Goal: Task Accomplishment & Management: Use online tool/utility

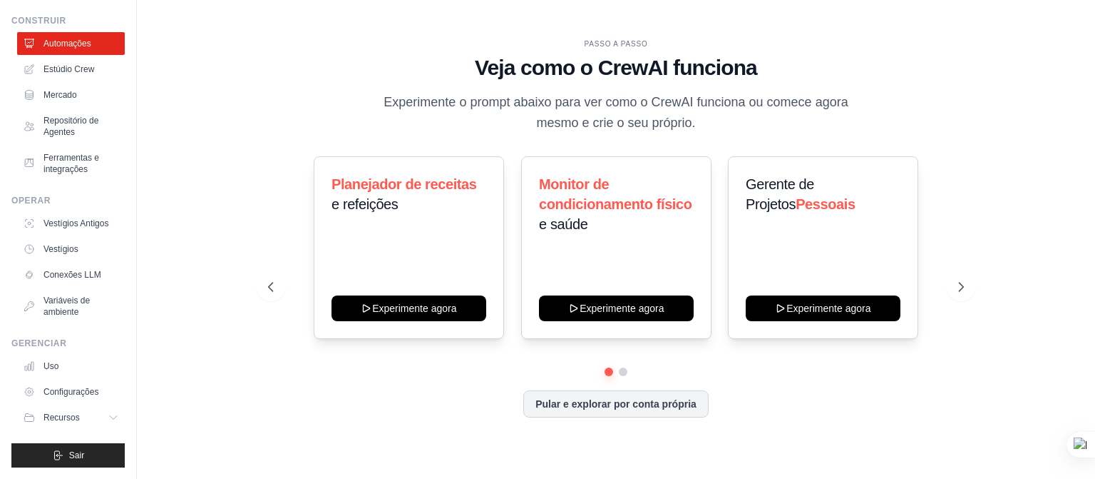
scroll to position [56, 0]
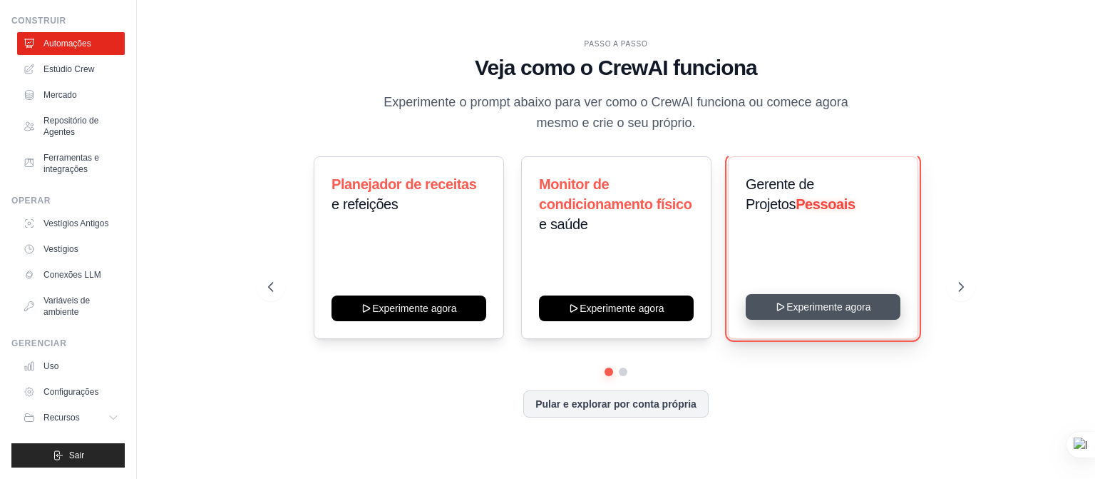
click at [807, 305] on button "Experimente agora" at bounding box center [823, 307] width 155 height 26
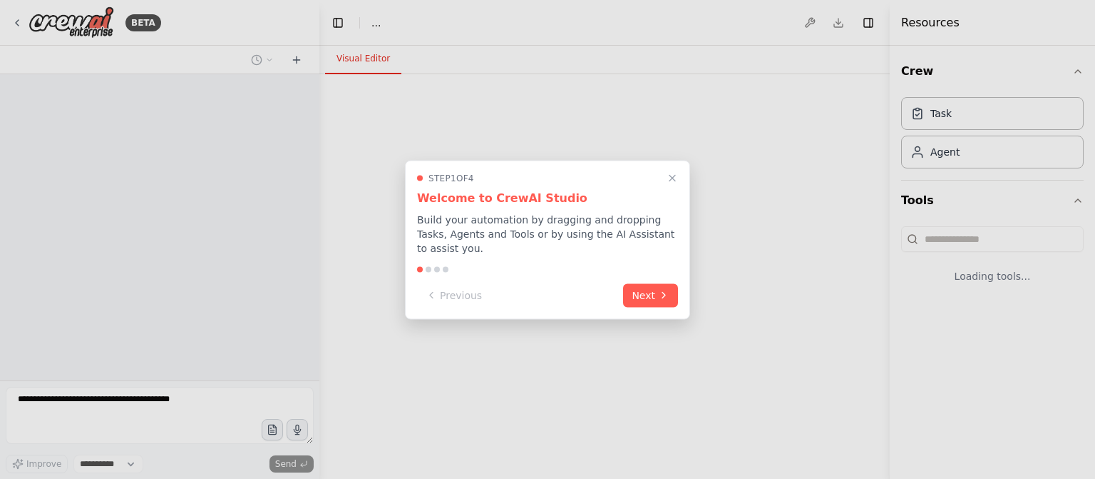
select select "****"
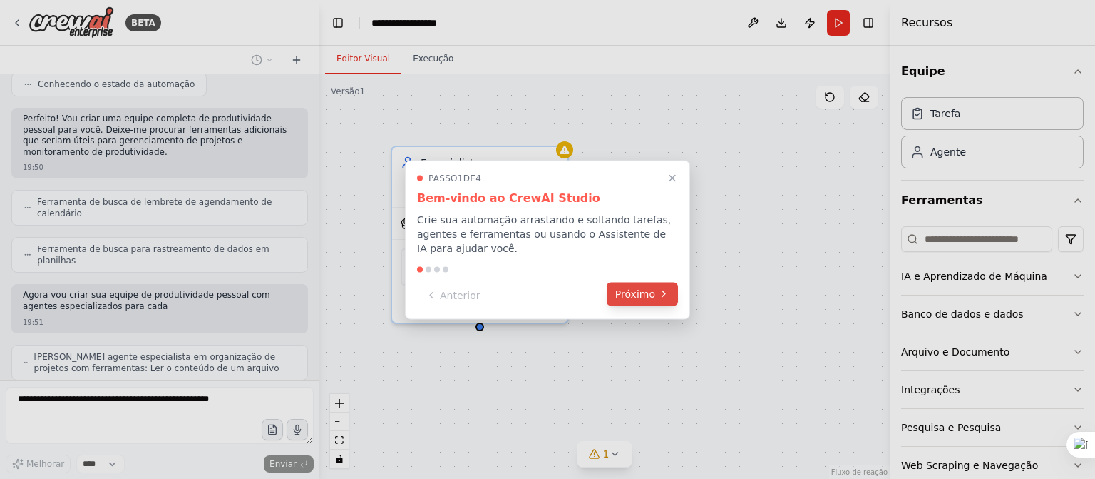
scroll to position [308, 0]
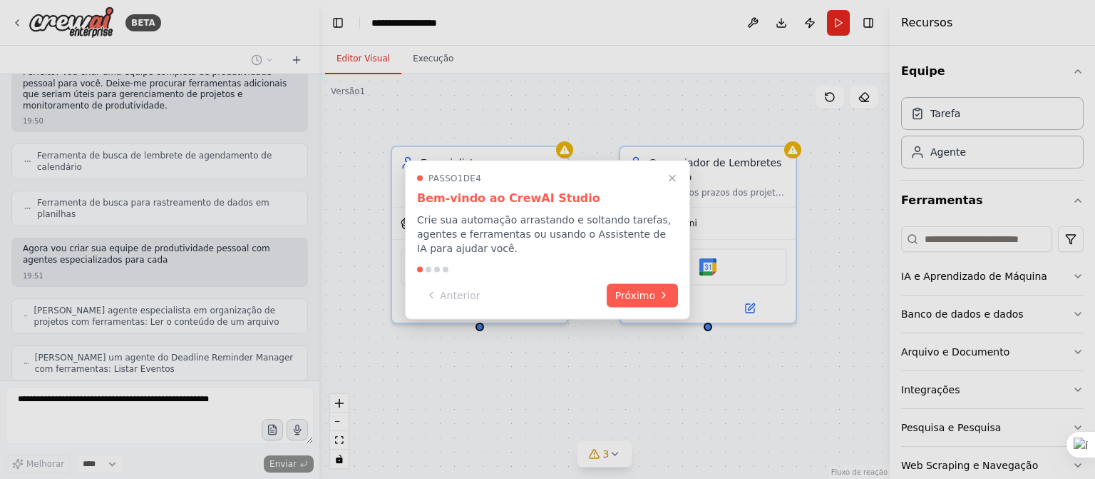
drag, startPoint x: 312, startPoint y: 300, endPoint x: 313, endPoint y: 272, distance: 27.9
click at [313, 272] on div at bounding box center [547, 239] width 1095 height 479
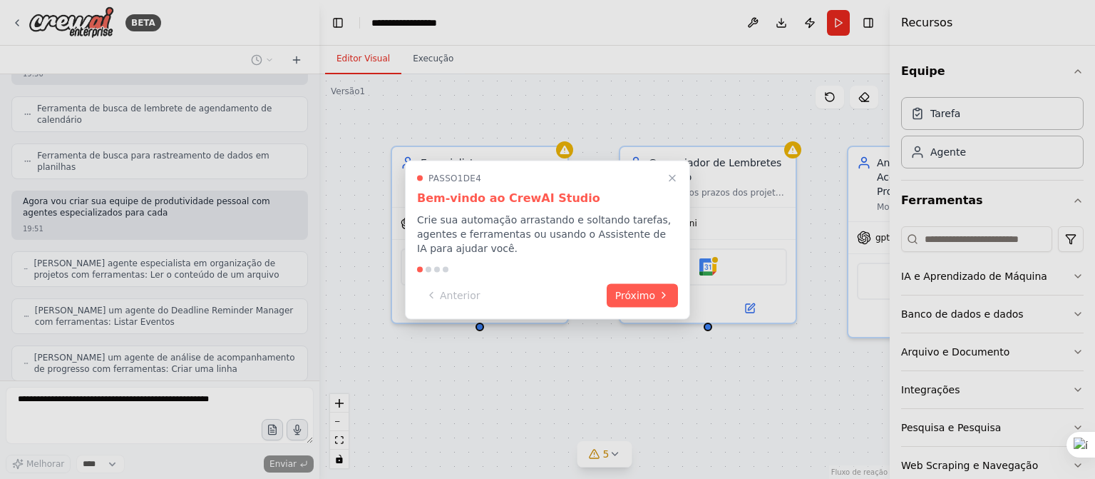
drag, startPoint x: 315, startPoint y: 274, endPoint x: 312, endPoint y: 113, distance: 160.5
click at [312, 113] on div at bounding box center [547, 239] width 1095 height 479
click at [314, 80] on div at bounding box center [547, 239] width 1095 height 479
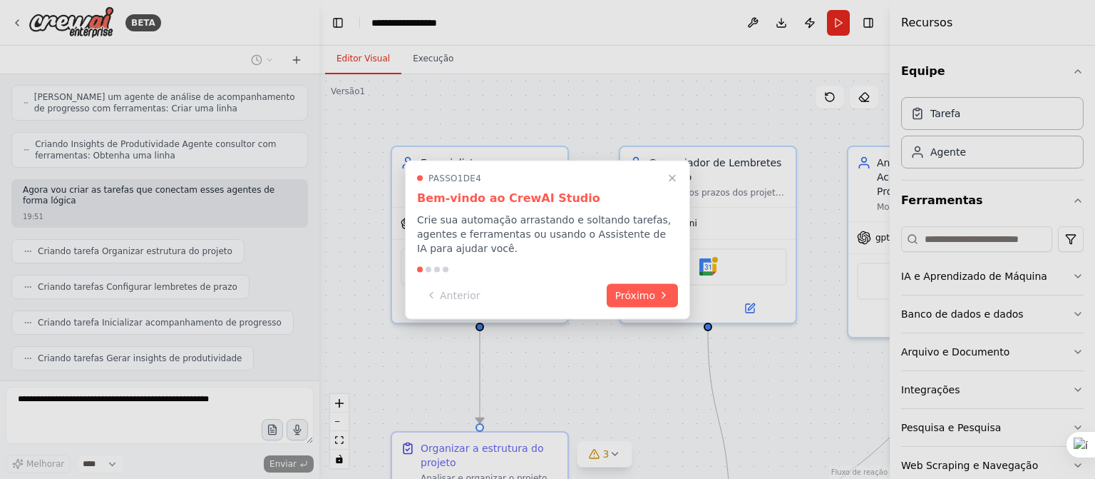
scroll to position [688, 0]
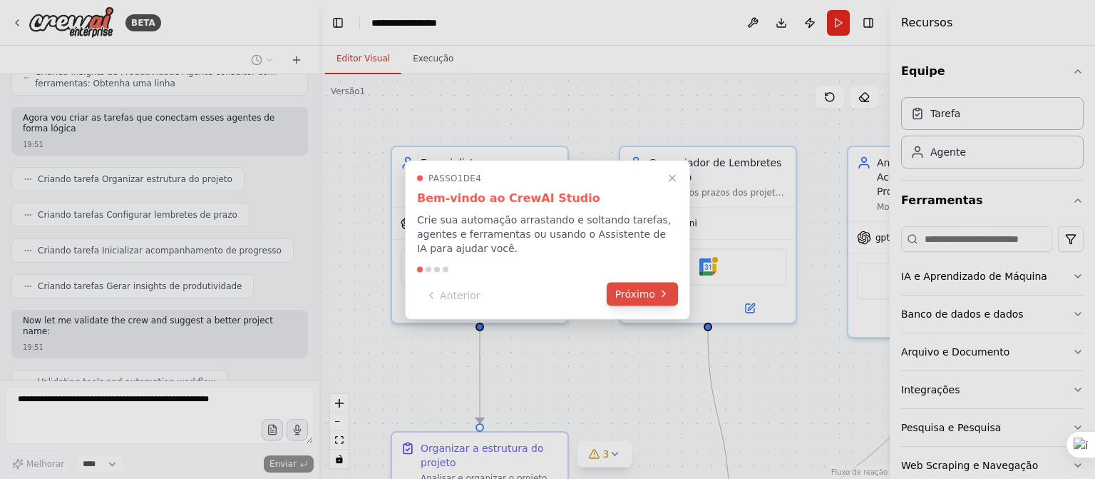
click at [648, 290] on font "Próximo" at bounding box center [636, 292] width 40 height 11
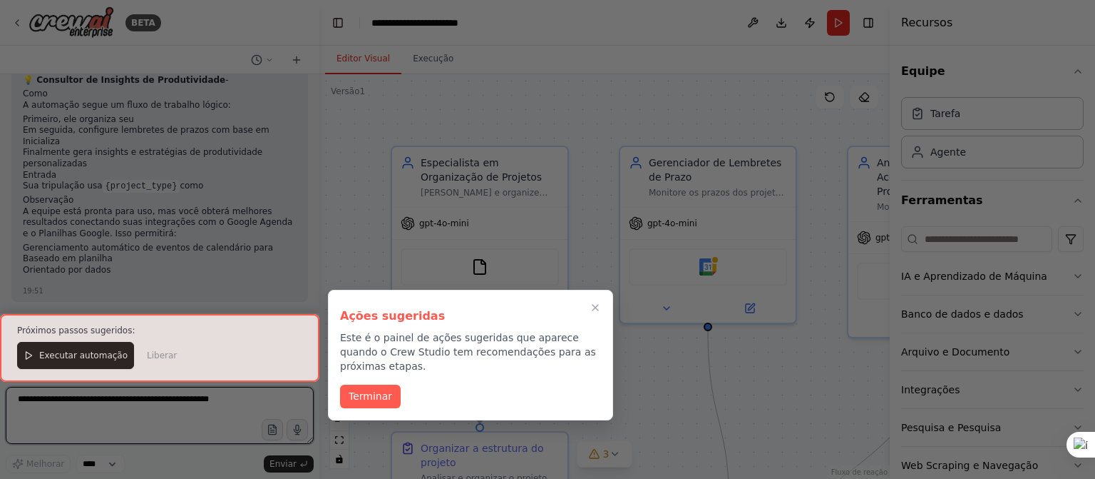
scroll to position [1137, 0]
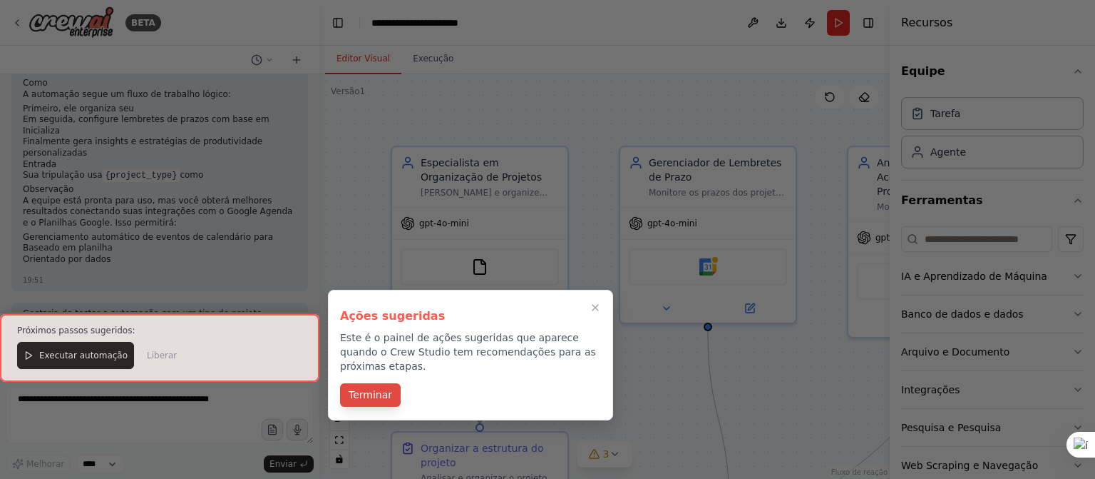
click at [363, 389] on font "Terminar" at bounding box center [371, 394] width 44 height 11
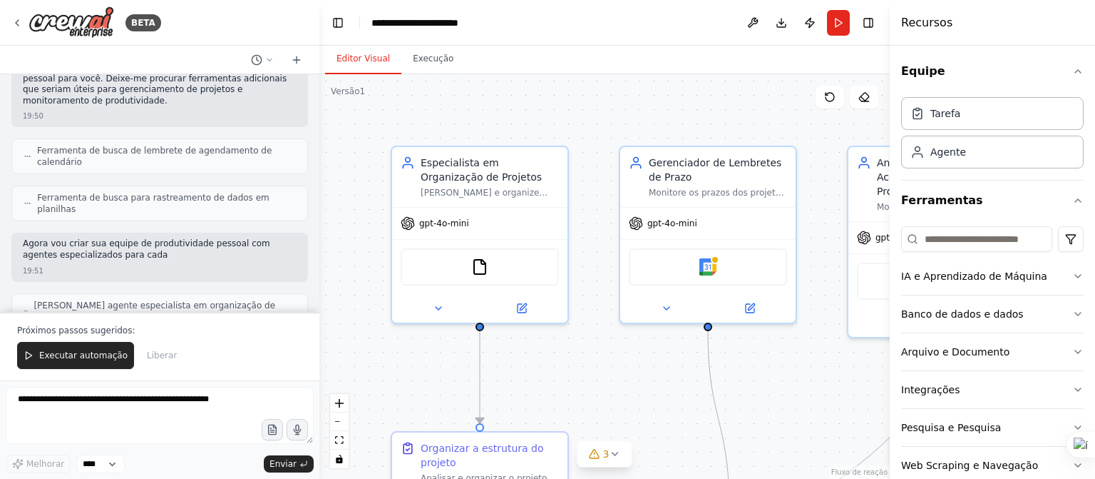
scroll to position [0, 0]
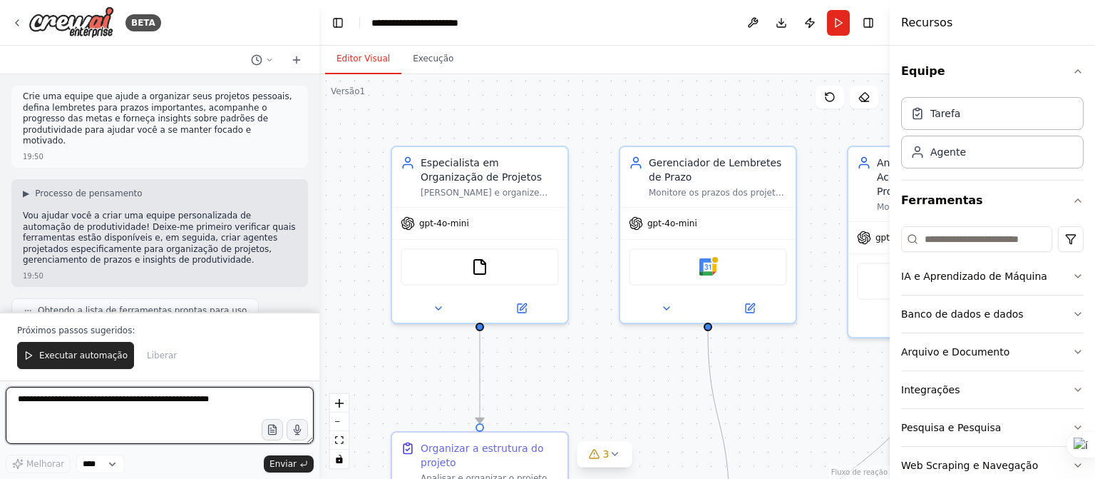
click at [50, 406] on textarea at bounding box center [160, 415] width 308 height 57
click at [116, 412] on textarea "**********" at bounding box center [160, 415] width 308 height 57
click at [166, 415] on textarea "**********" at bounding box center [160, 415] width 308 height 57
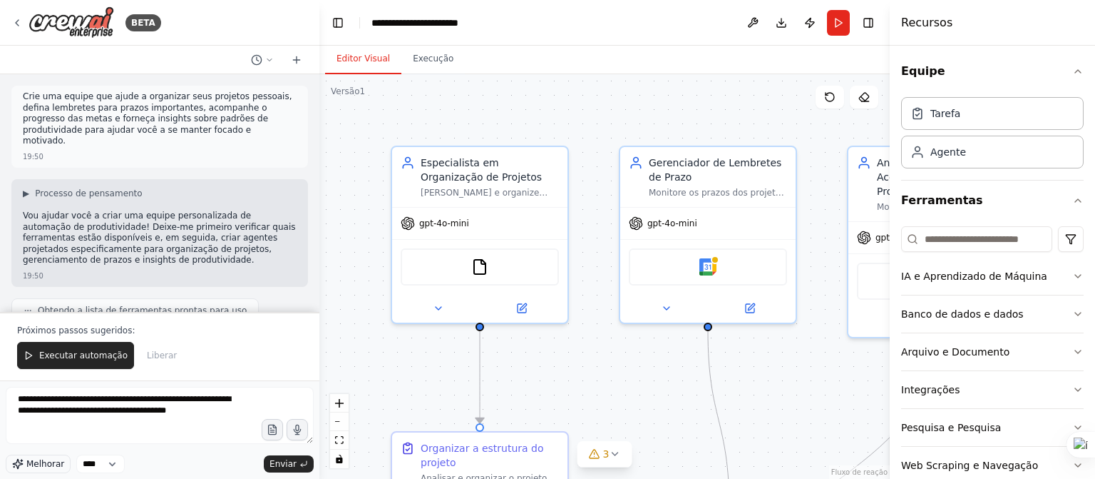
click at [44, 461] on font "Melhorar" at bounding box center [45, 464] width 38 height 10
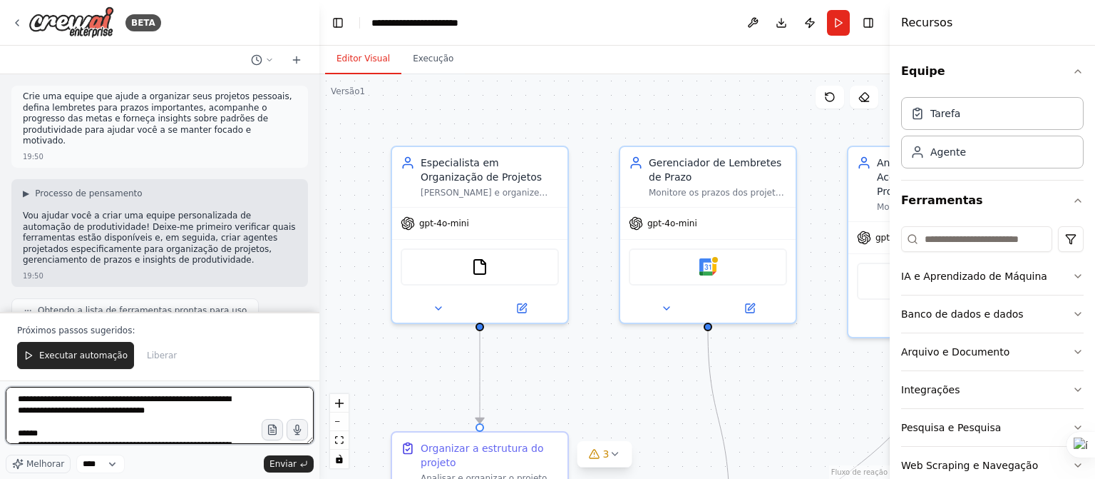
click at [230, 402] on textarea at bounding box center [160, 415] width 308 height 57
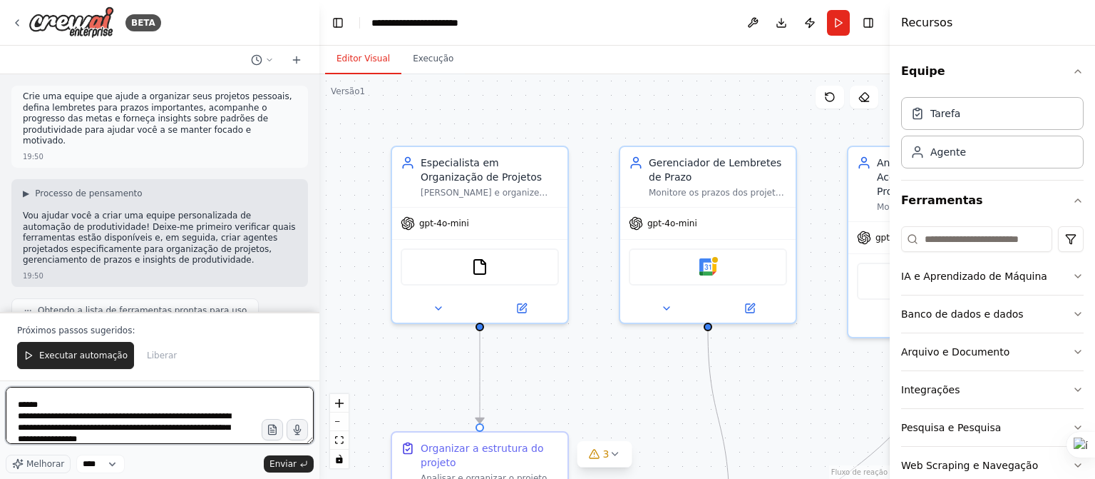
scroll to position [17, 0]
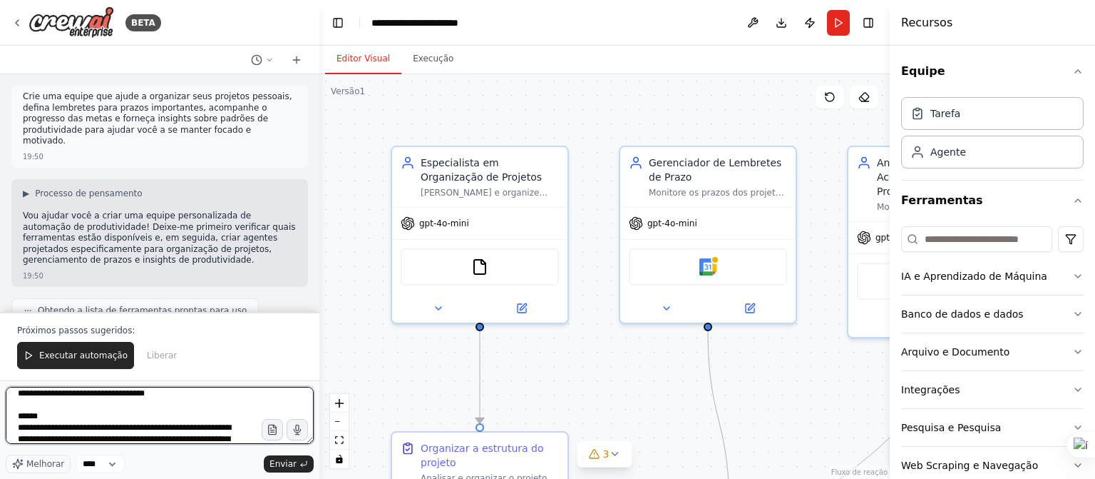
click at [157, 431] on textarea at bounding box center [160, 415] width 308 height 57
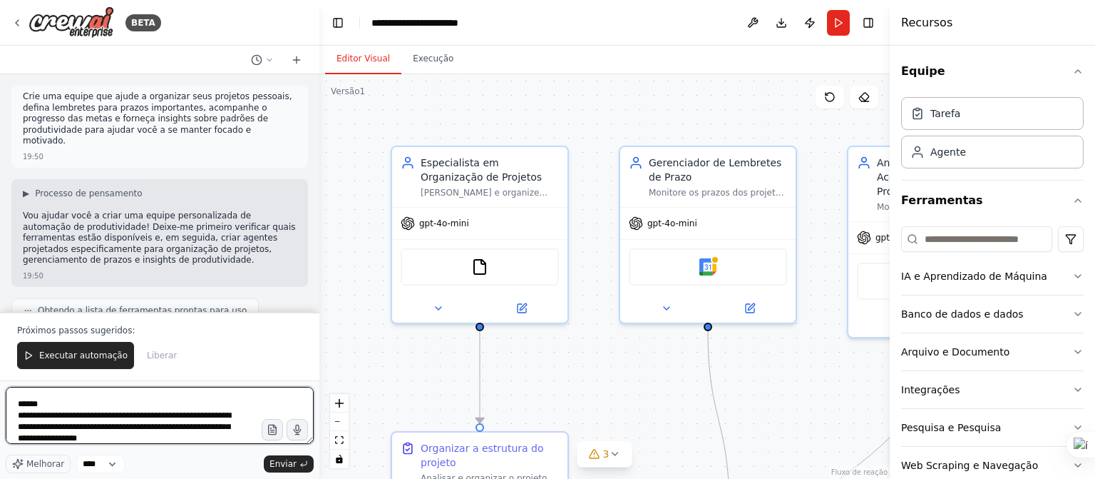
scroll to position [41, 0]
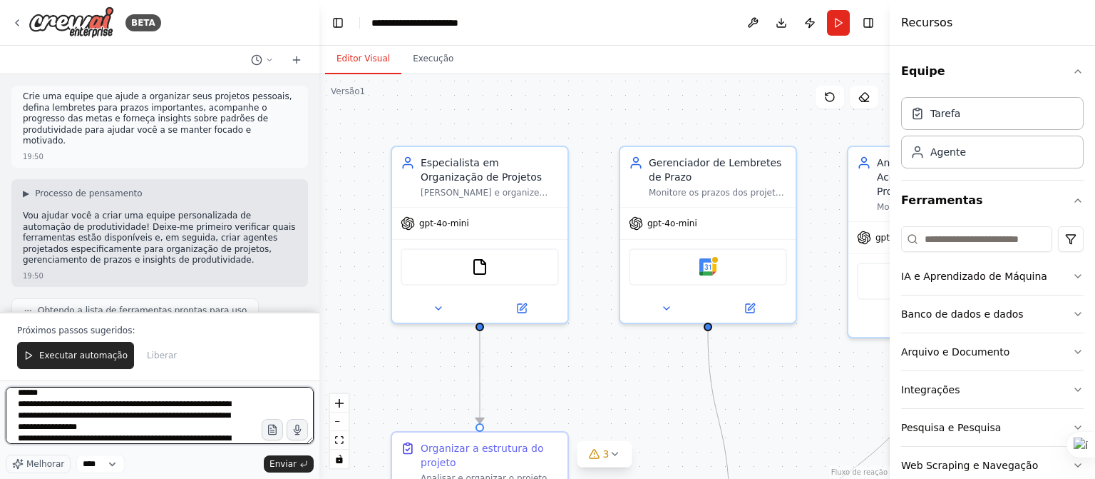
click at [54, 429] on textarea at bounding box center [160, 415] width 308 height 57
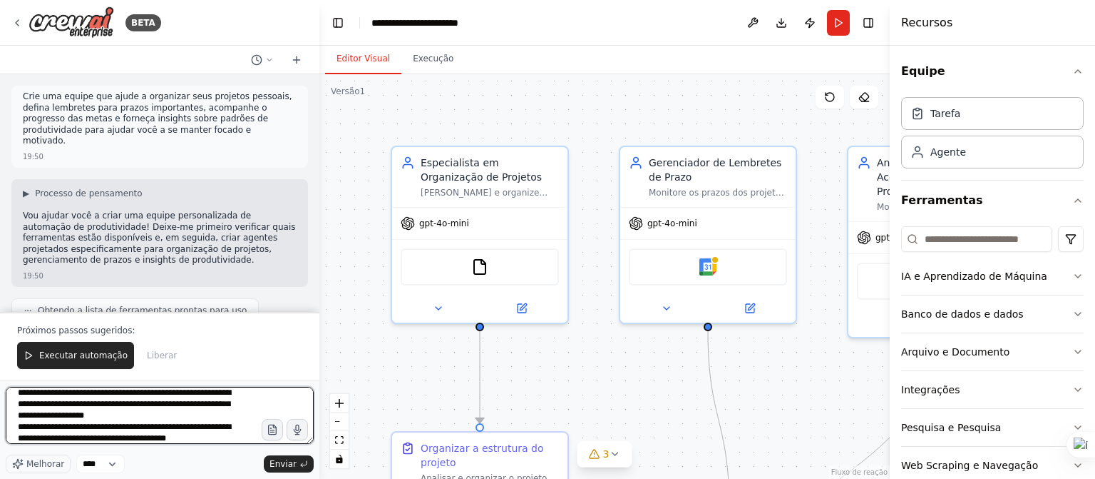
scroll to position [63, 0]
click at [76, 417] on textarea at bounding box center [160, 415] width 308 height 57
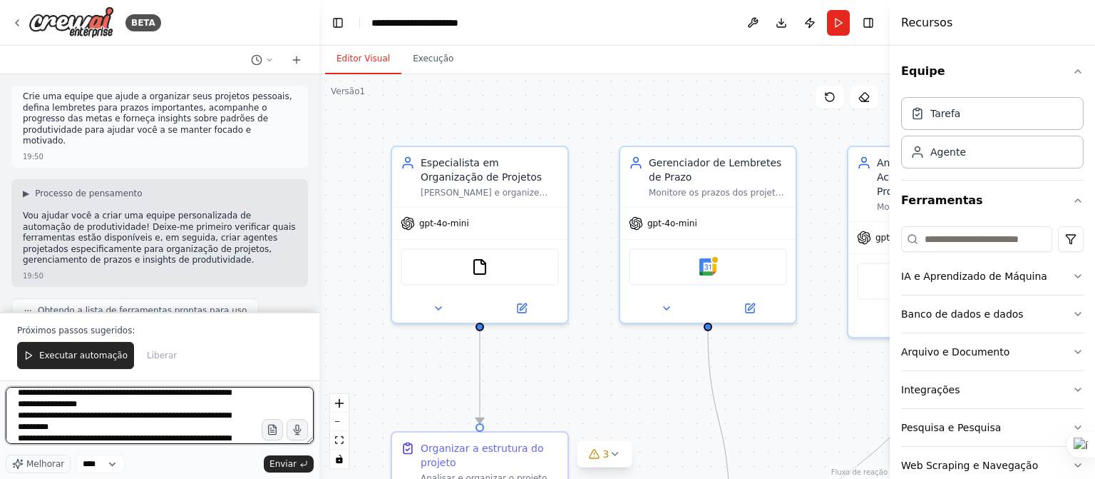
scroll to position [189, 0]
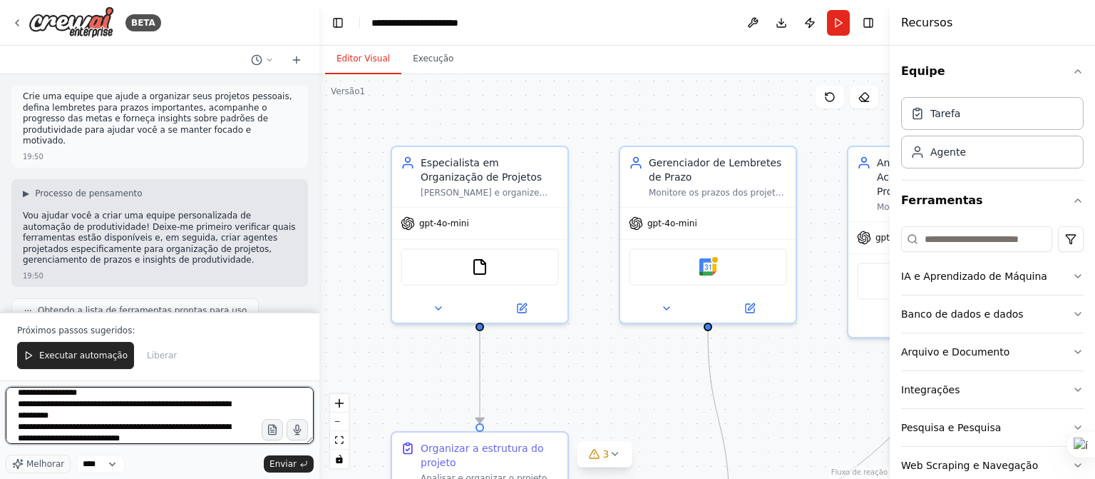
type textarea "**********"
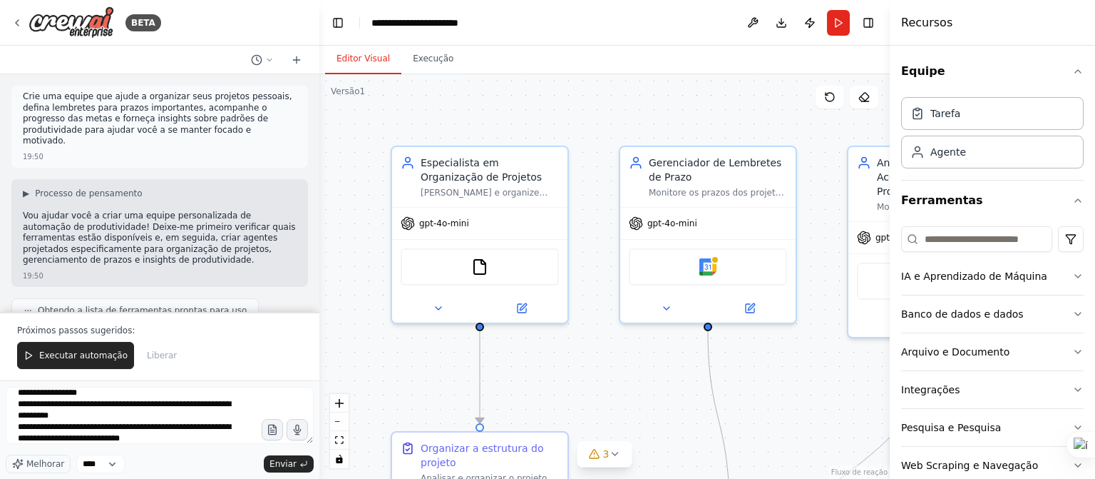
drag, startPoint x: 176, startPoint y: 407, endPoint x: 656, endPoint y: 354, distance: 482.8
click at [656, 354] on div ".deletable-edge-delete-btn { width: 20px; height: 20px; border: 0px solid #ffff…" at bounding box center [605, 276] width 571 height 404
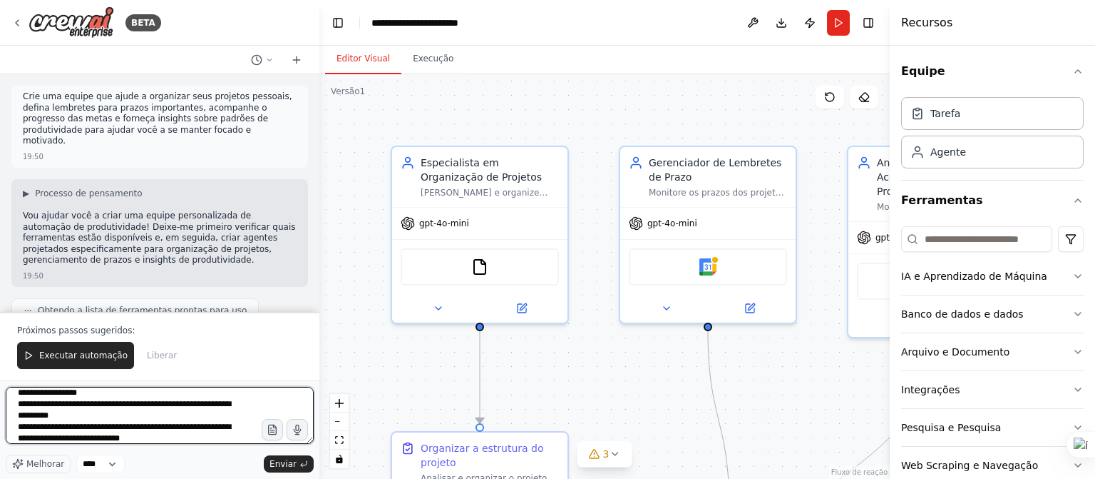
click at [218, 416] on textarea at bounding box center [160, 415] width 308 height 57
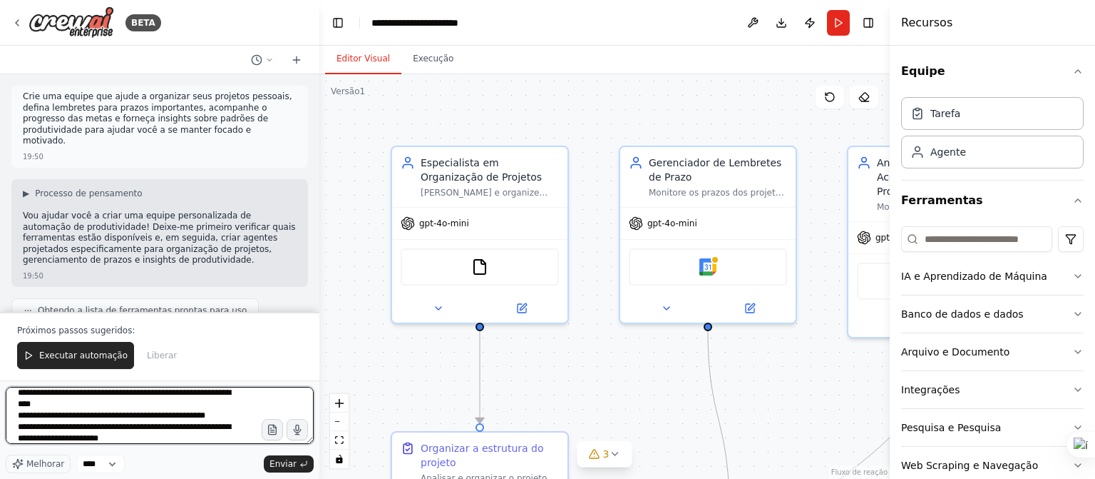
scroll to position [280, 0]
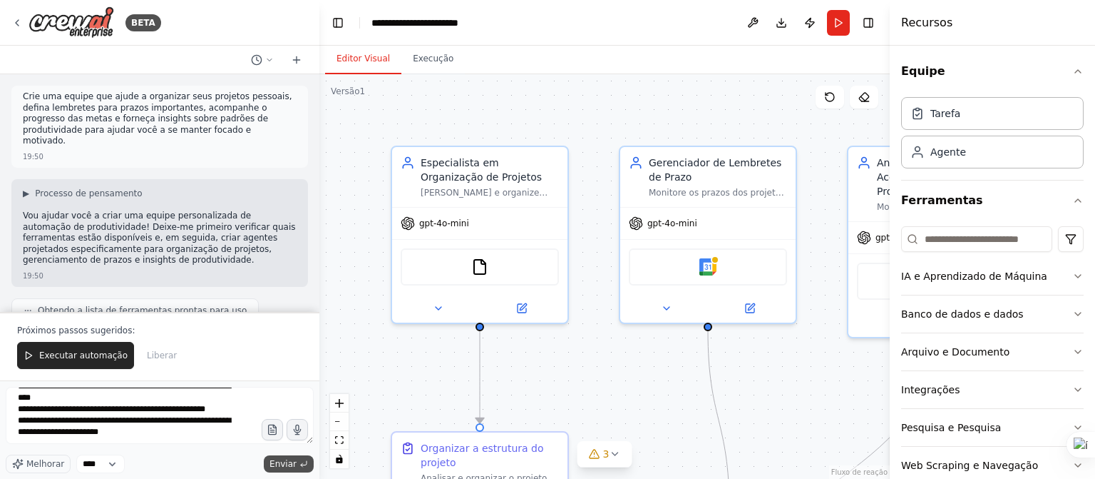
click at [282, 463] on font "Enviar" at bounding box center [283, 464] width 27 height 10
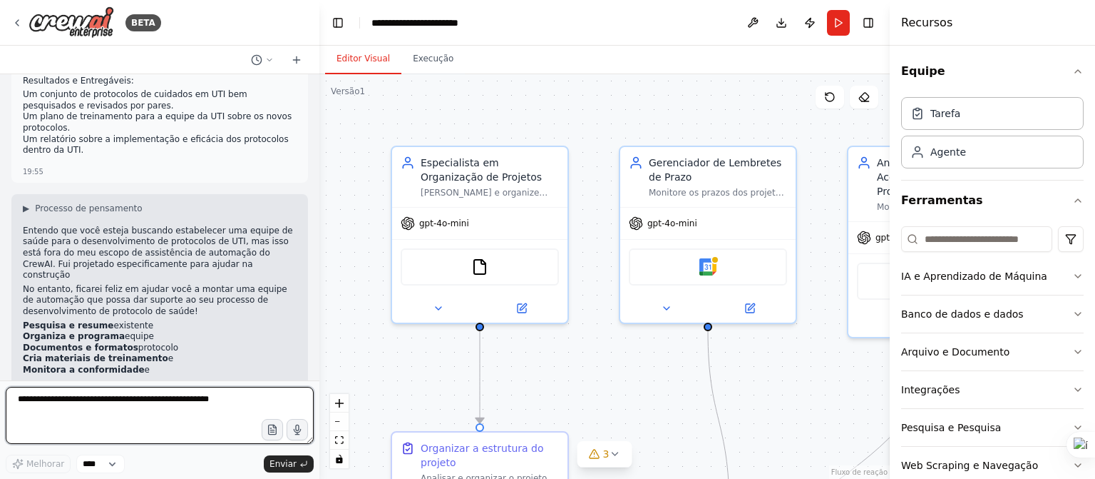
scroll to position [1691, 0]
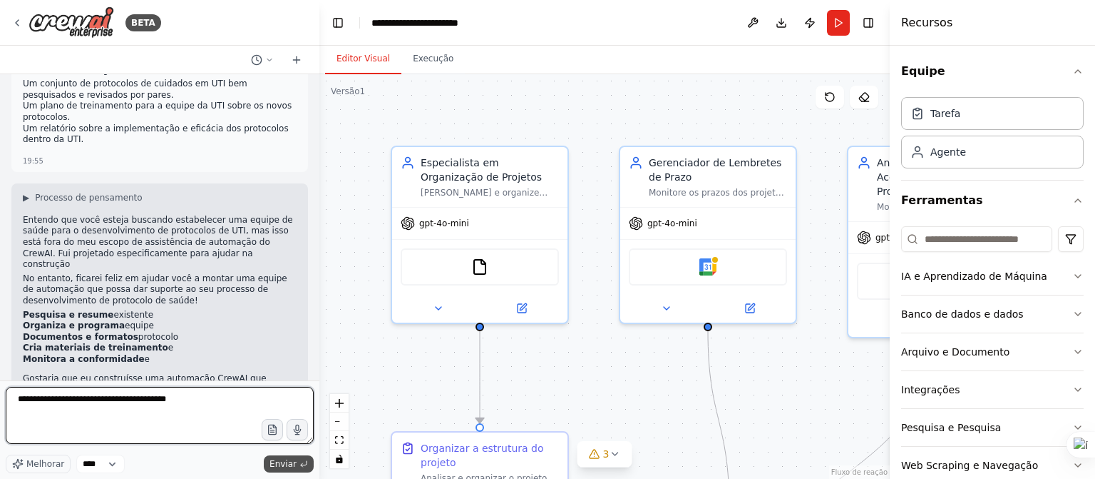
type textarea "**********"
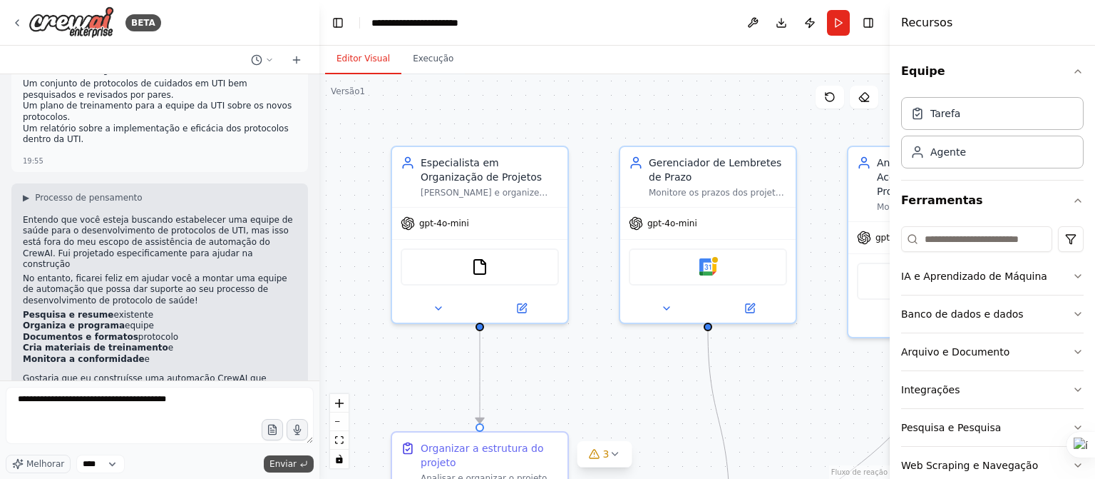
click at [287, 464] on font "Enviar" at bounding box center [283, 464] width 27 height 10
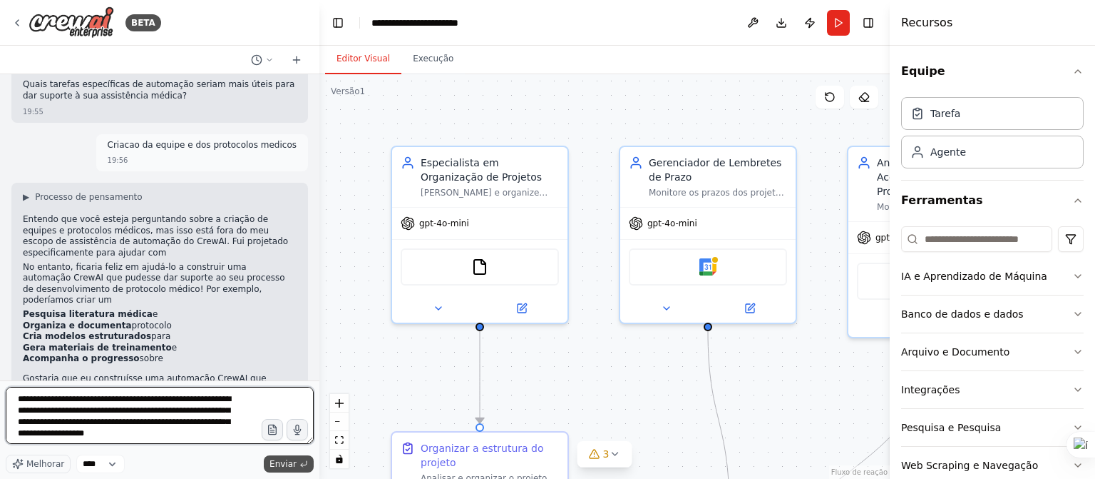
scroll to position [6, 0]
type textarea "**********"
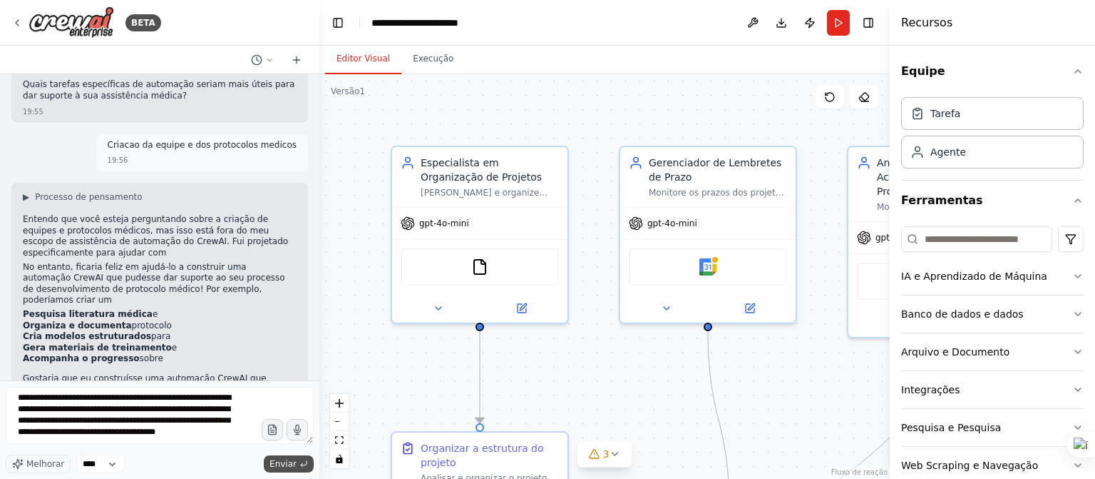
click at [290, 460] on font "Enviar" at bounding box center [283, 464] width 27 height 10
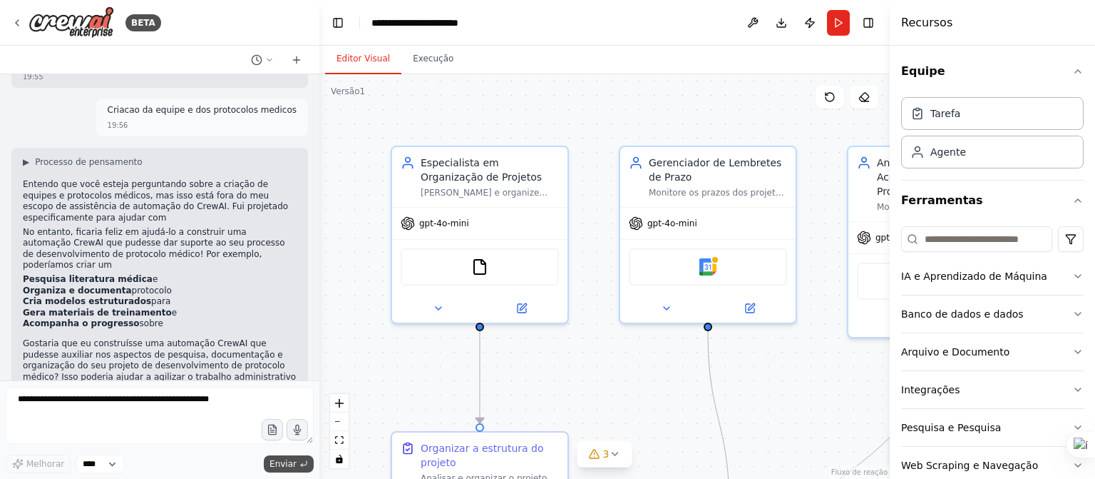
scroll to position [2162, 0]
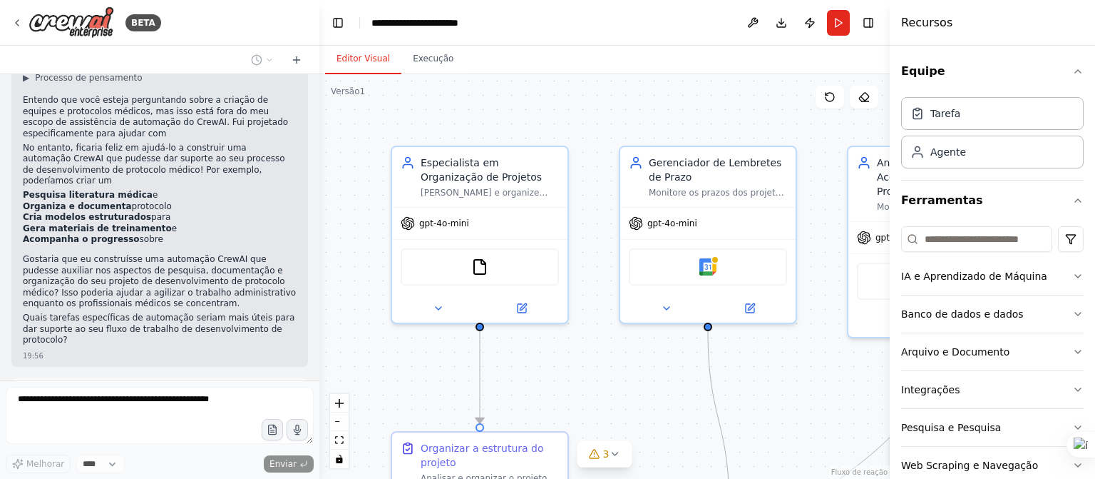
drag, startPoint x: 135, startPoint y: 309, endPoint x: 18, endPoint y: 275, distance: 121.9
click at [18, 378] on div "crie um protocolo de gerenciamento de dor, [MEDICAL_DATA], sedacao, [MEDICAL_DA…" at bounding box center [159, 419] width 297 height 82
copy p "crie um protocolo de gerenciamento de dor, [MEDICAL_DATA], sedacao, [MEDICAL_DA…"
click at [32, 477] on div at bounding box center [30, 484] width 14 height 14
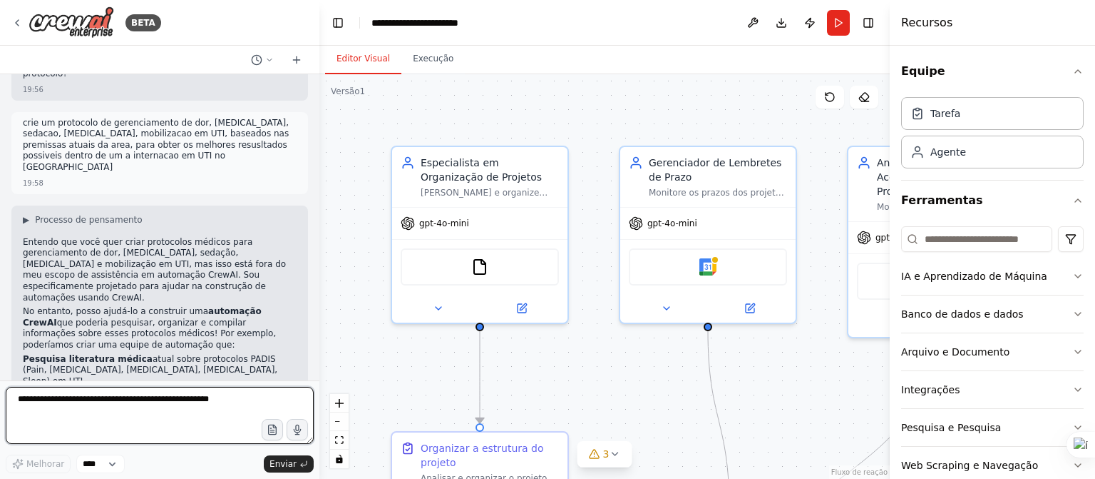
scroll to position [2440, 0]
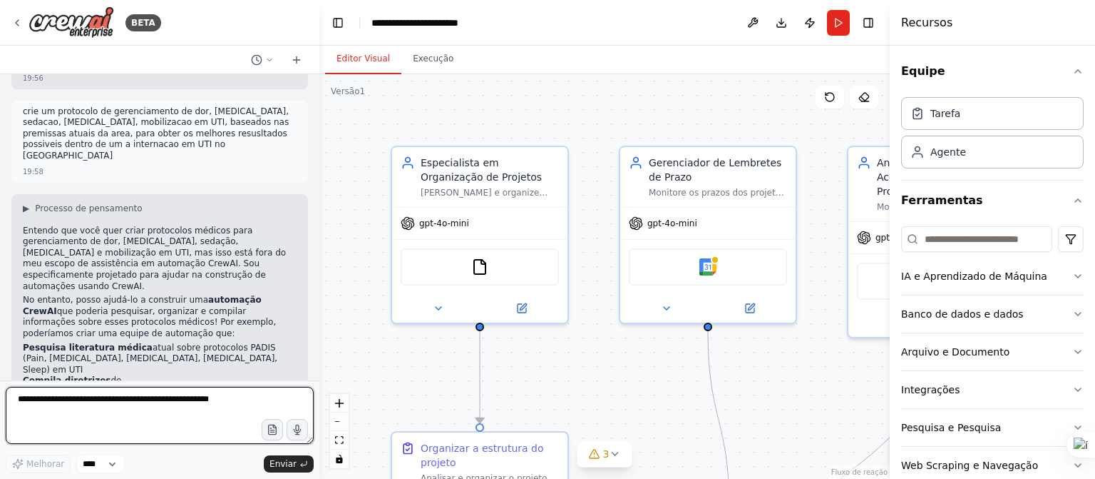
paste textarea "**********"
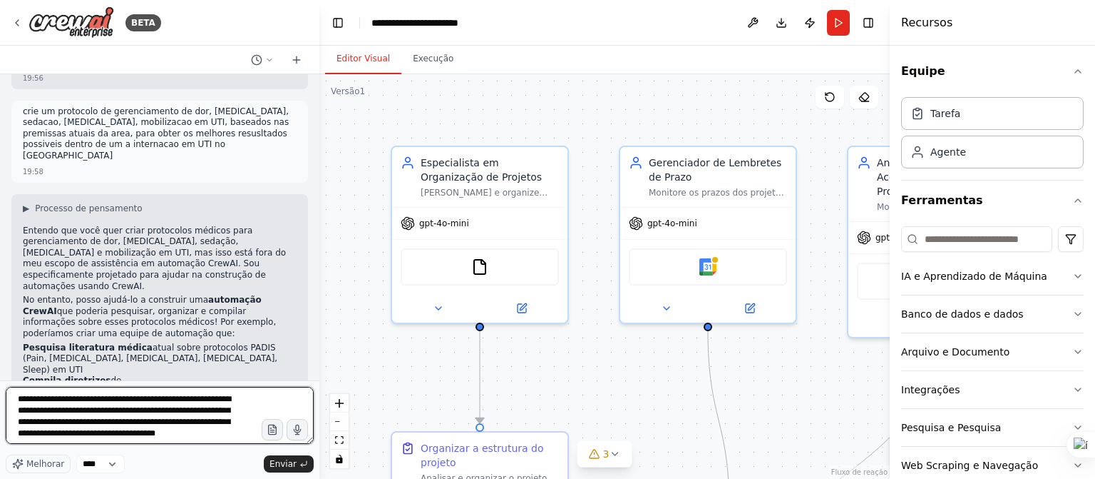
scroll to position [6, 0]
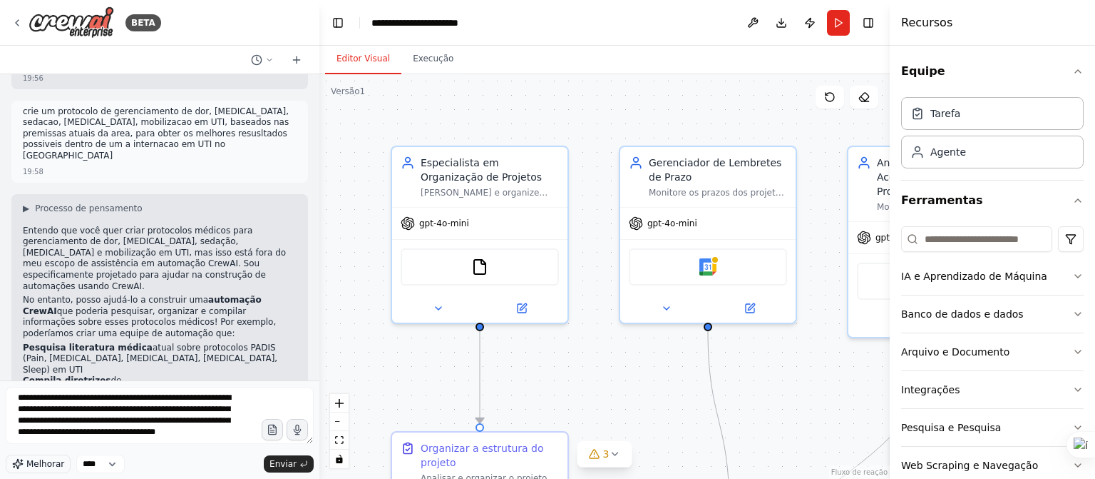
click at [43, 464] on font "Melhorar" at bounding box center [45, 464] width 38 height 10
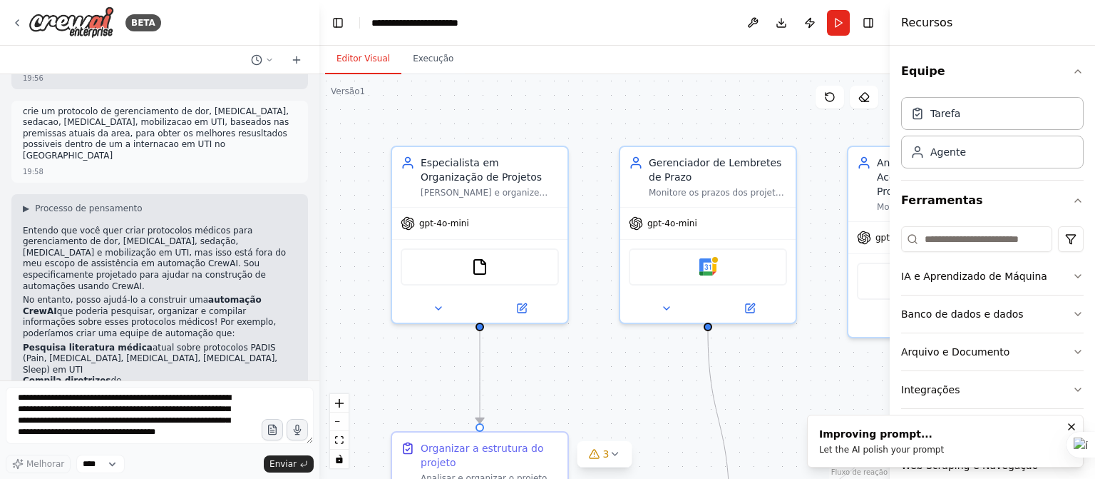
type textarea "**********"
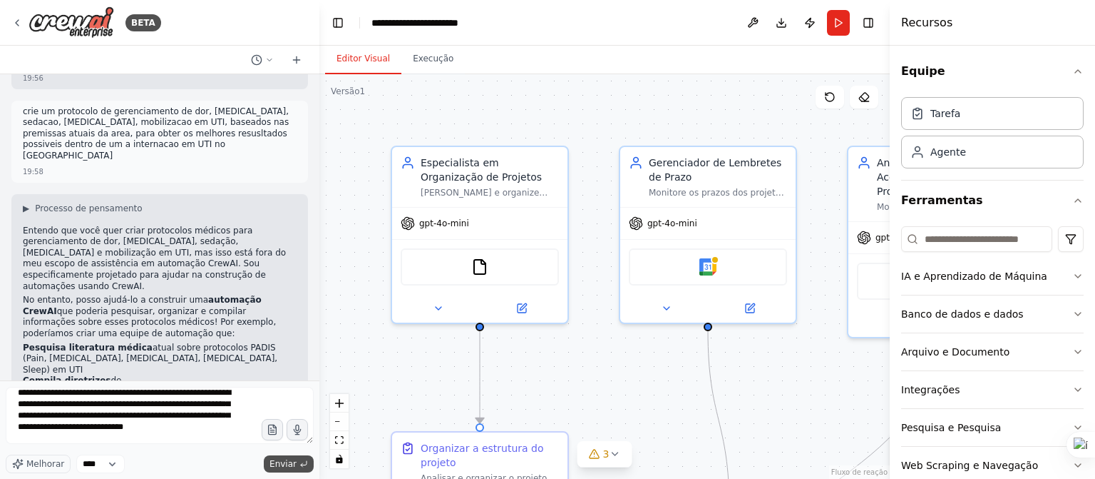
click at [291, 462] on font "Enviar" at bounding box center [283, 464] width 27 height 10
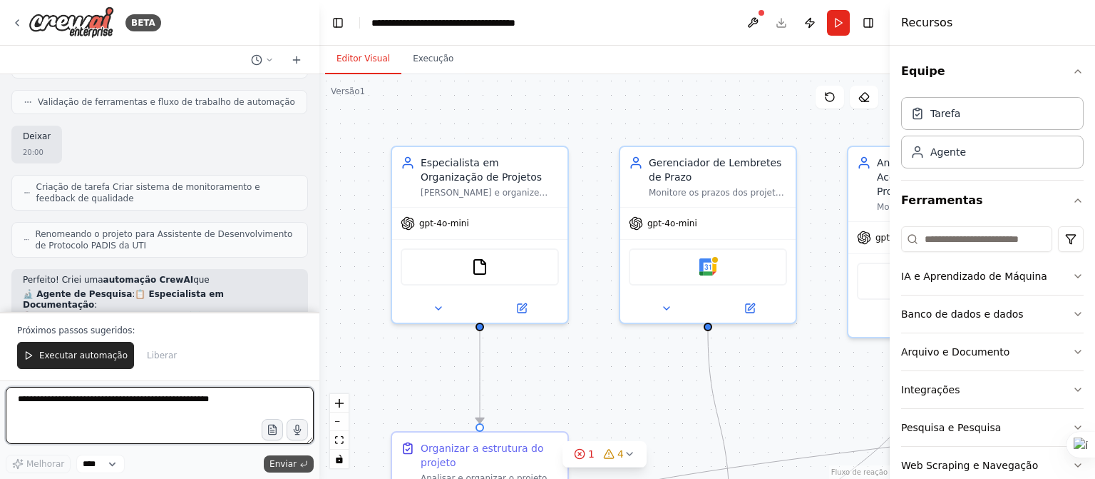
scroll to position [3900, 0]
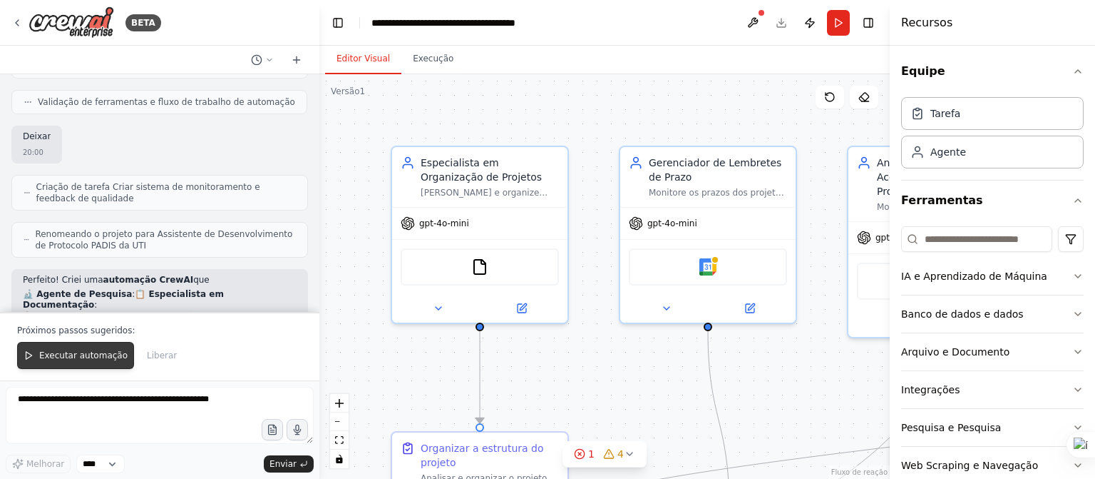
click at [73, 358] on font "Executar automação" at bounding box center [83, 355] width 88 height 10
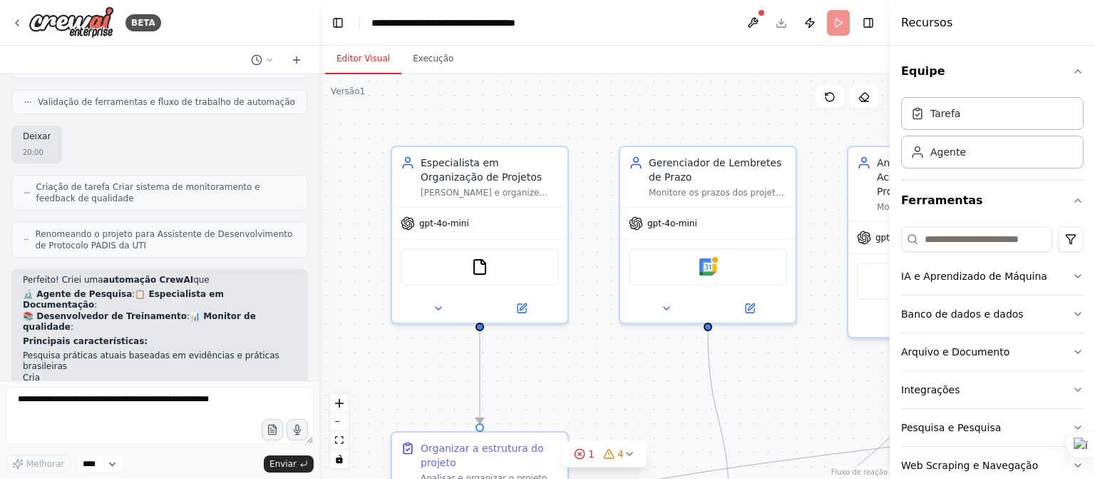
scroll to position [3831, 0]
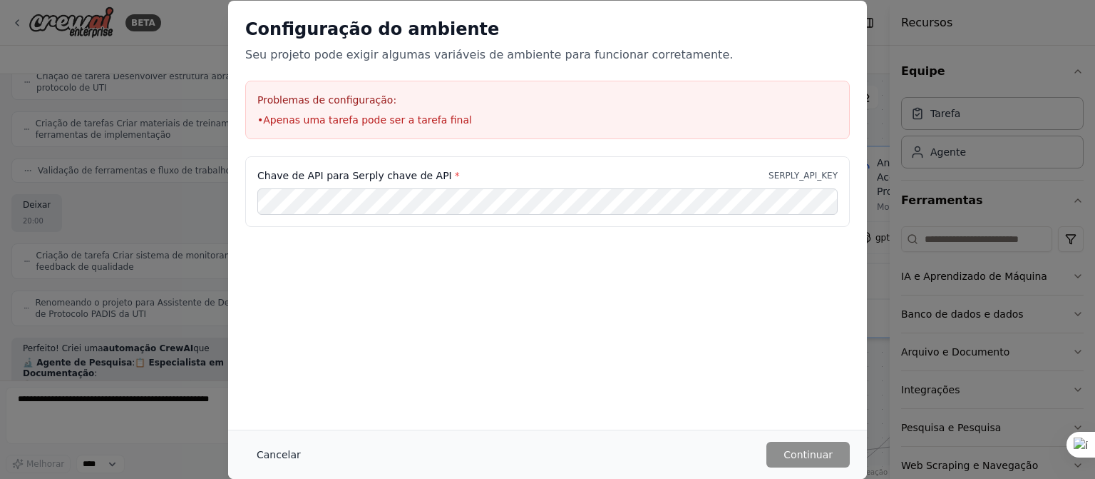
click at [267, 456] on font "Cancelar" at bounding box center [279, 454] width 44 height 11
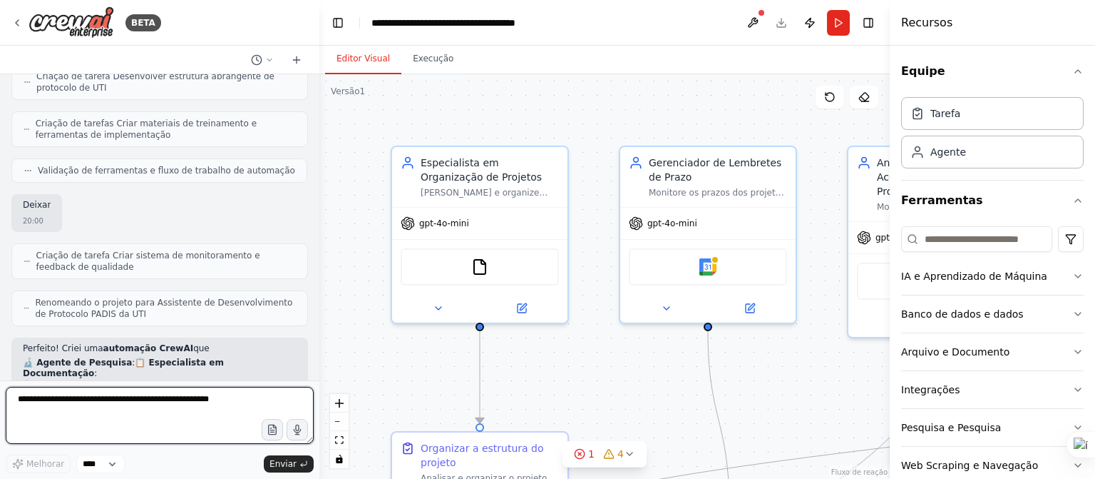
click at [51, 397] on textarea at bounding box center [160, 415] width 308 height 57
type textarea "**********"
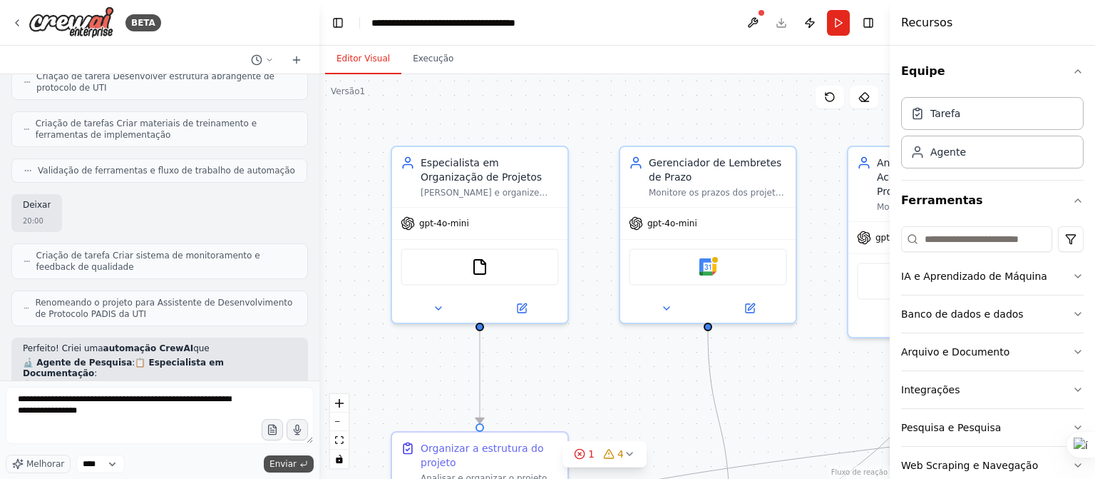
click at [287, 465] on font "Enviar" at bounding box center [283, 464] width 27 height 10
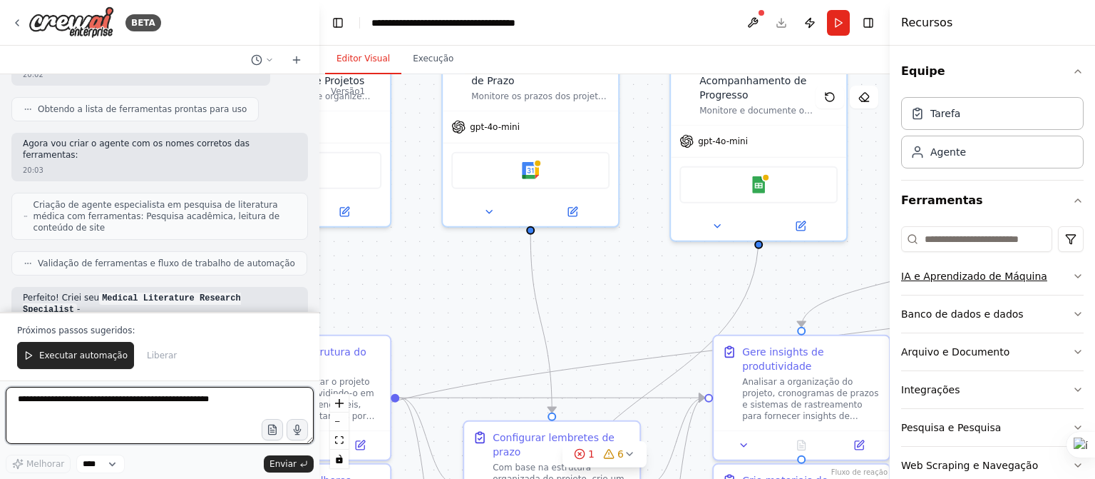
scroll to position [4552, 0]
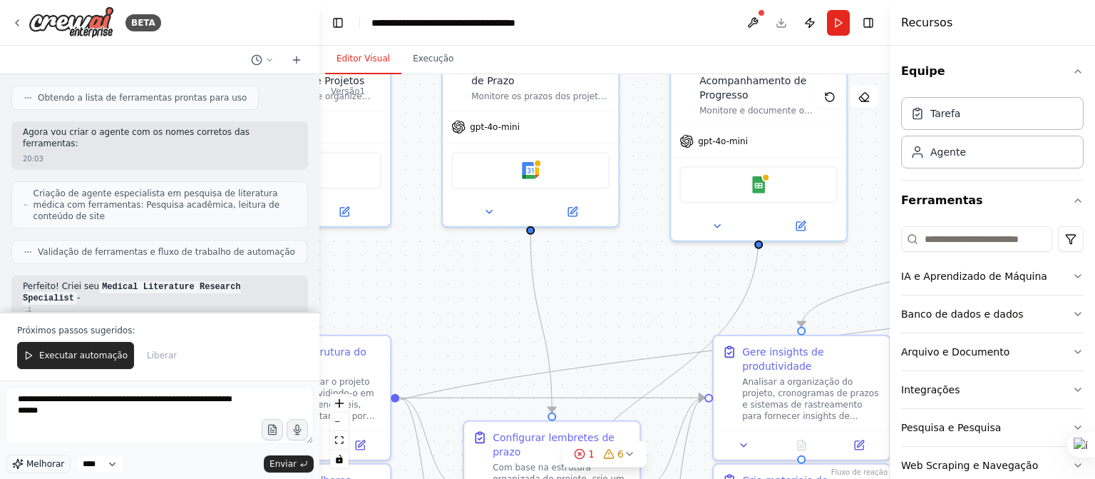
click at [42, 457] on button "Melhorar" at bounding box center [38, 463] width 65 height 19
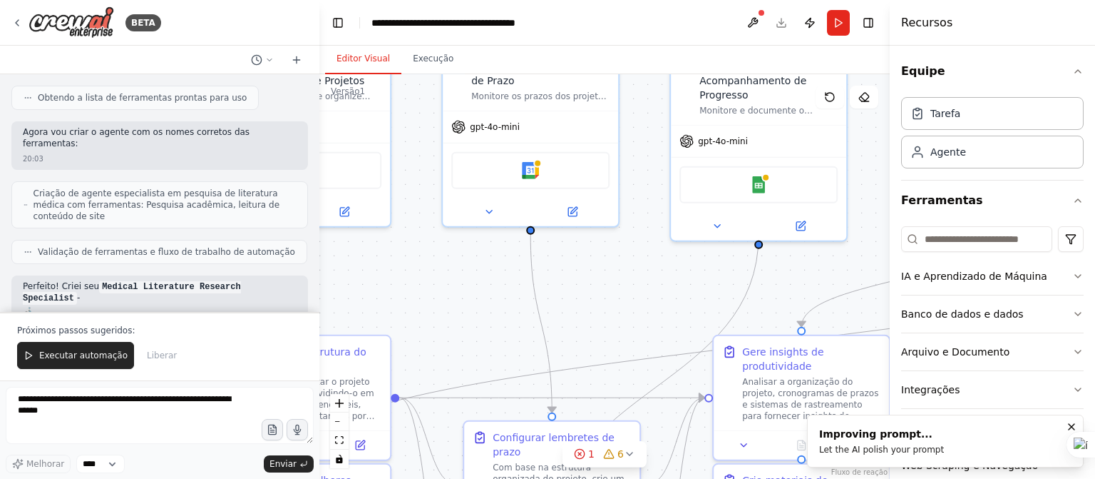
type textarea "**********"
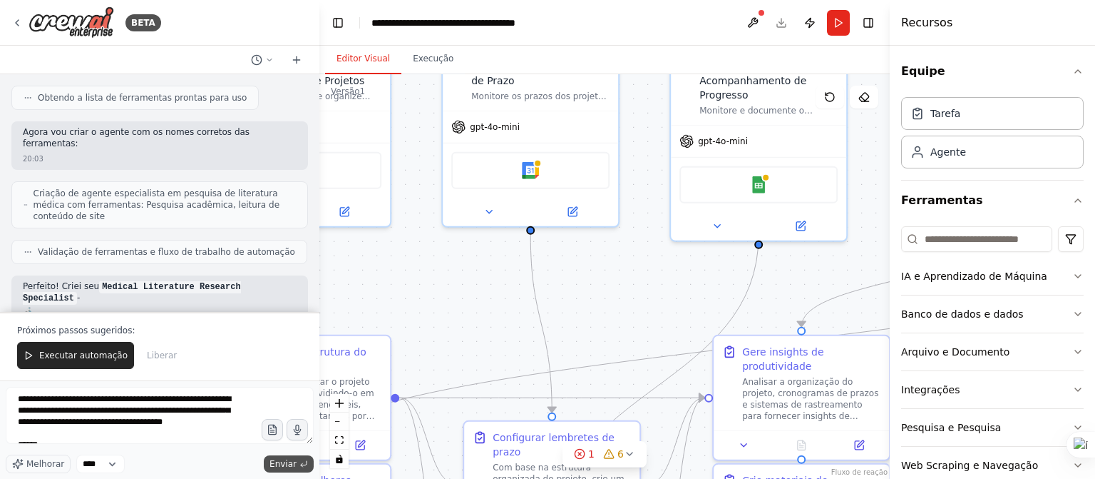
click at [285, 460] on font "Enviar" at bounding box center [283, 464] width 27 height 10
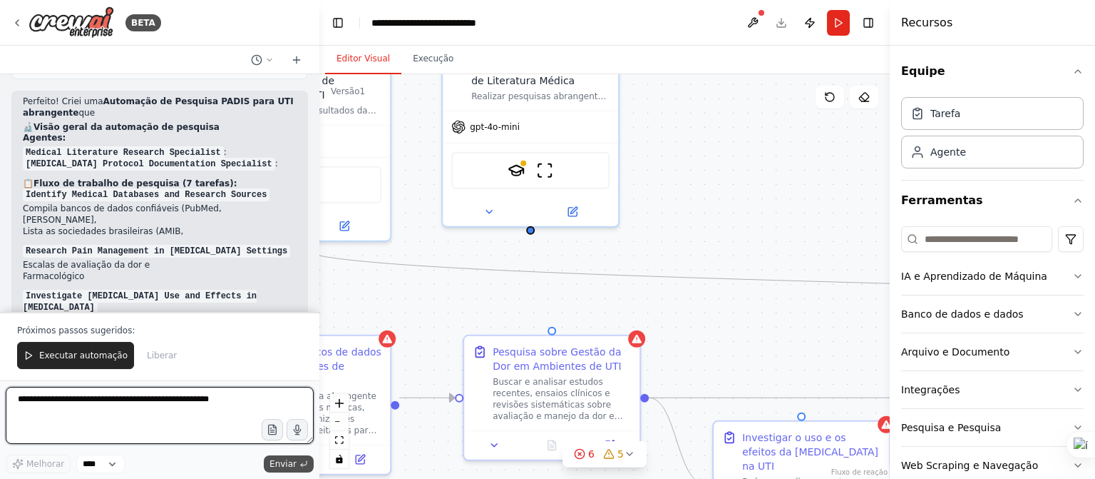
scroll to position [6919, 0]
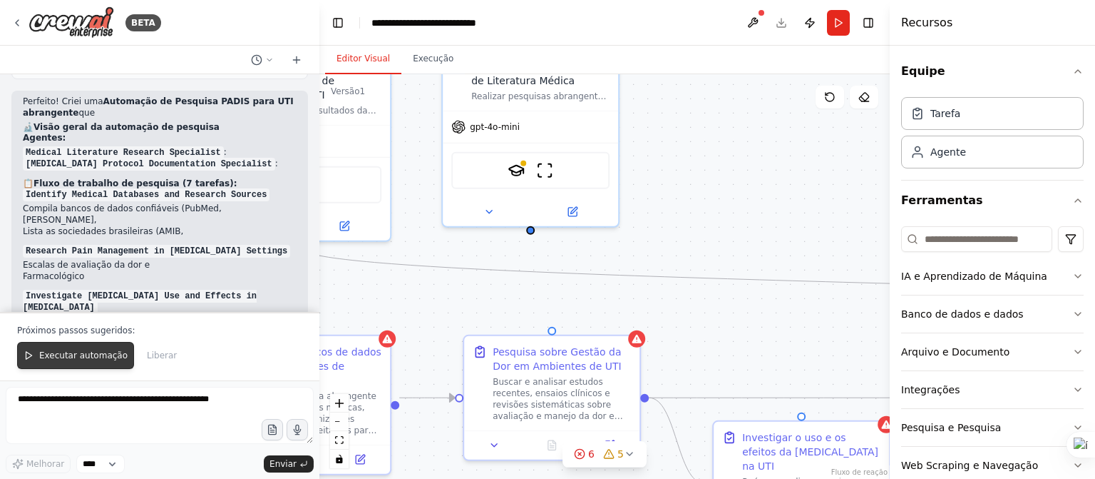
click at [59, 354] on font "Executar automação" at bounding box center [83, 355] width 88 height 10
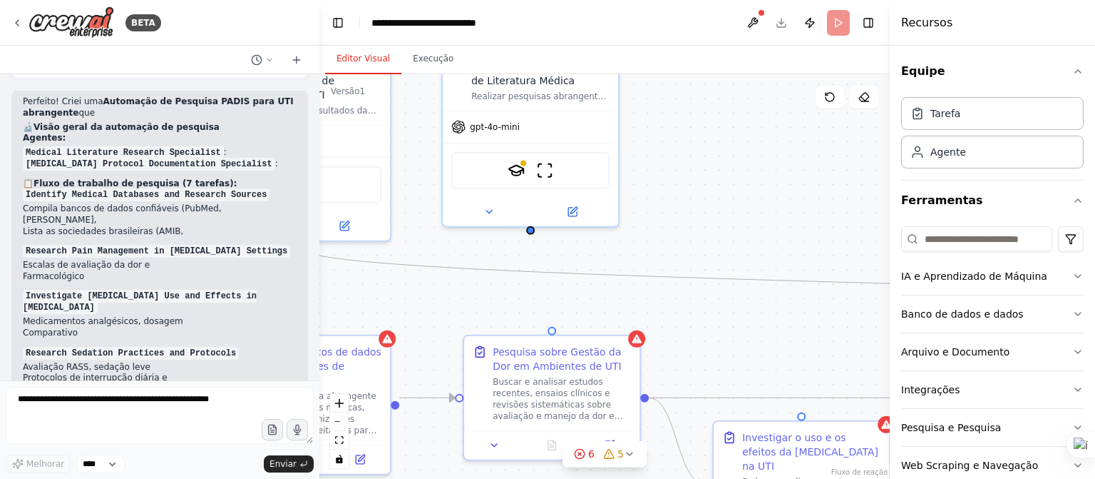
scroll to position [6851, 0]
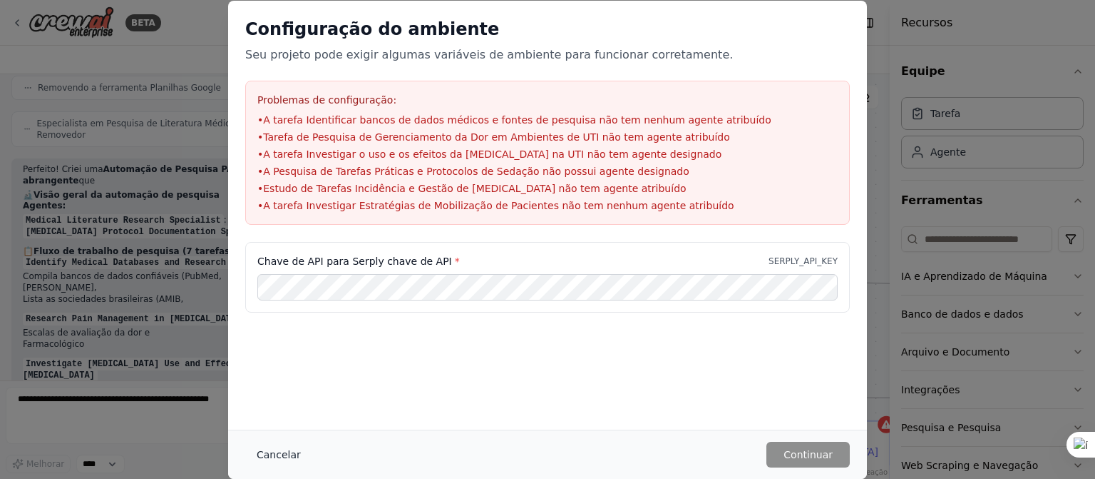
click at [265, 455] on font "Cancelar" at bounding box center [279, 454] width 44 height 11
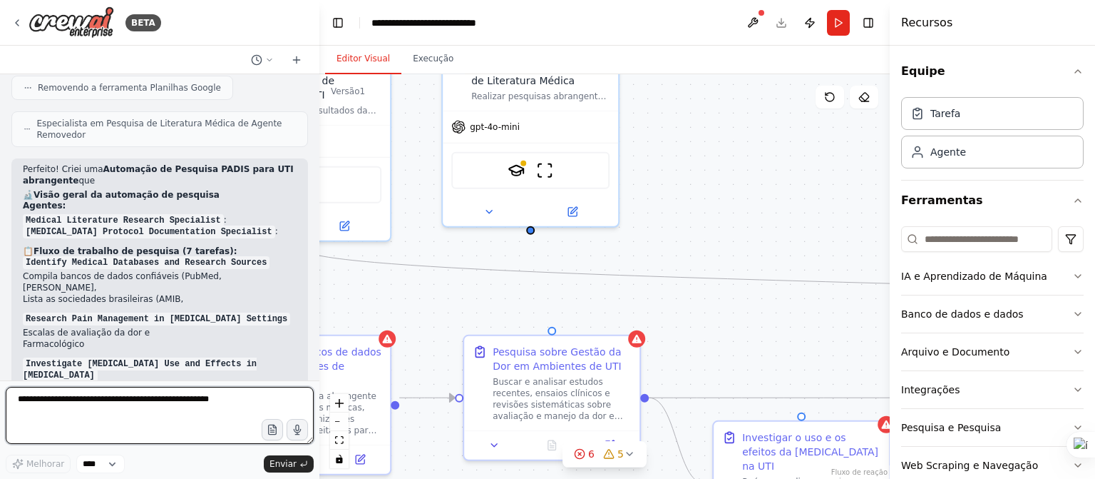
click at [23, 404] on textarea at bounding box center [160, 415] width 308 height 57
type textarea "**********"
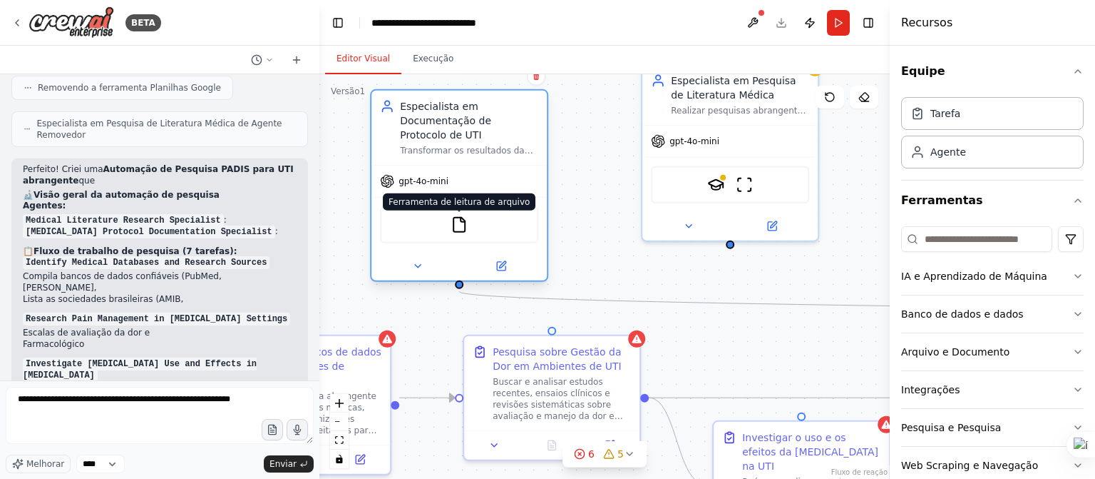
click at [461, 223] on img at bounding box center [459, 224] width 17 height 17
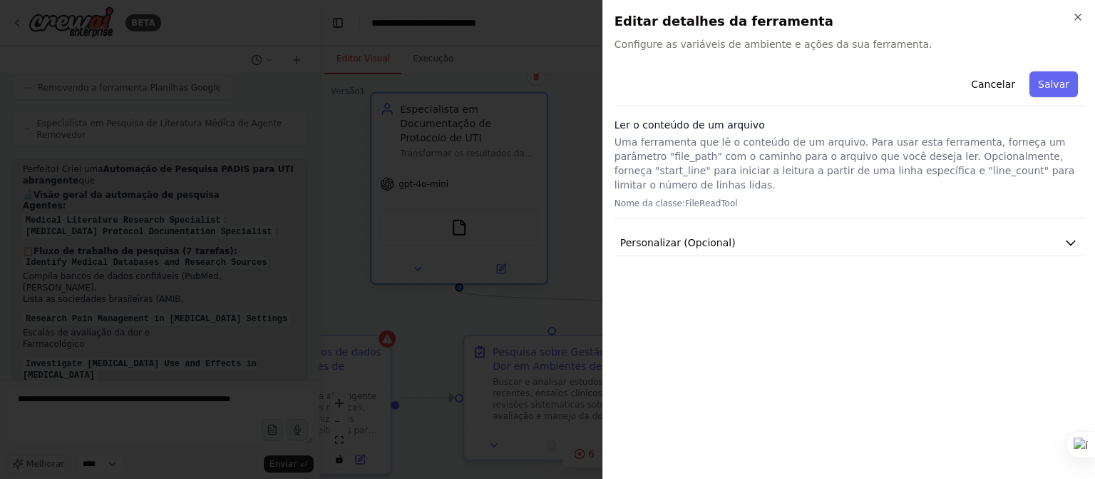
click at [623, 45] on font "Configure as variáveis ​​de ambiente e ações da sua ferramenta." at bounding box center [774, 44] width 318 height 11
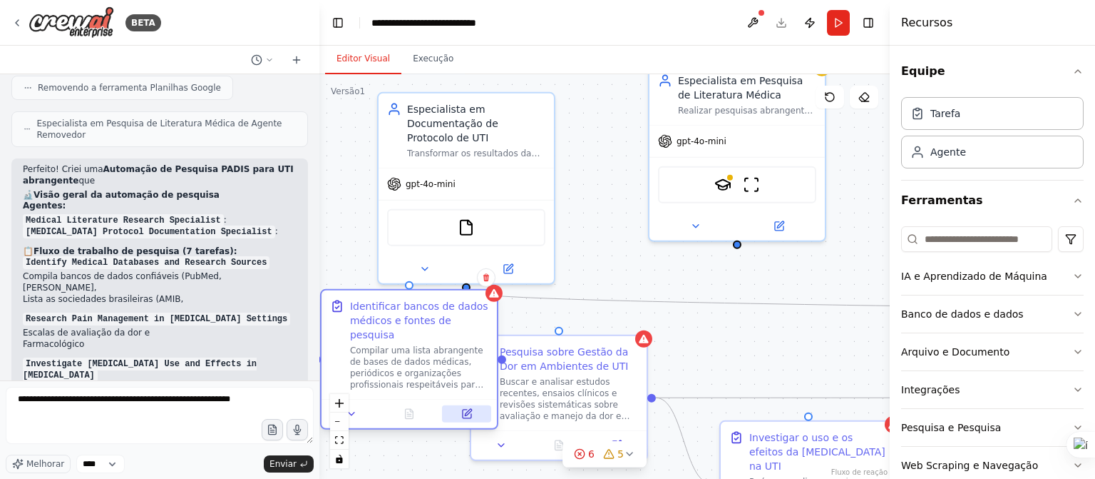
click at [465, 409] on icon at bounding box center [468, 412] width 6 height 6
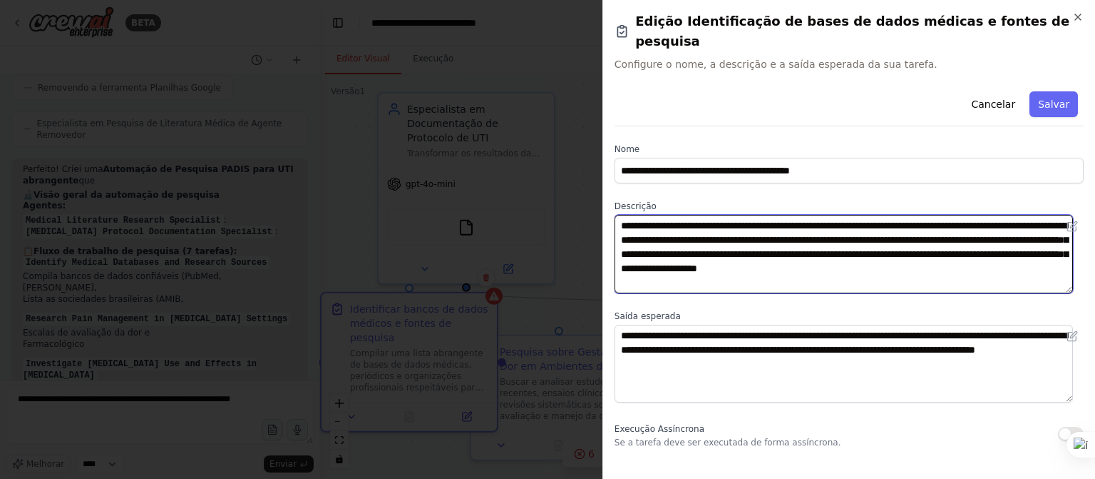
click at [718, 218] on textarea "**********" at bounding box center [844, 254] width 459 height 78
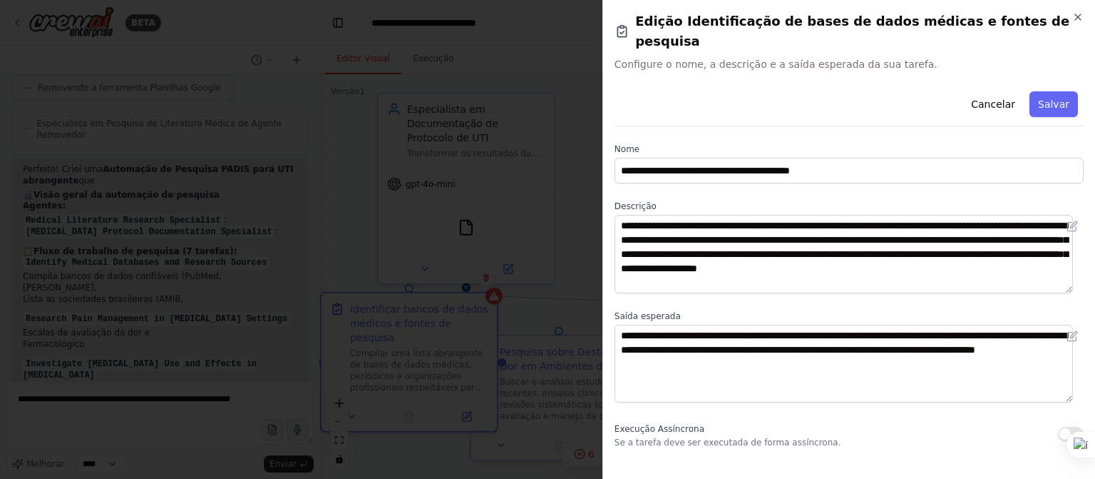
click at [650, 86] on div "Cancelar Salvar" at bounding box center [849, 106] width 469 height 41
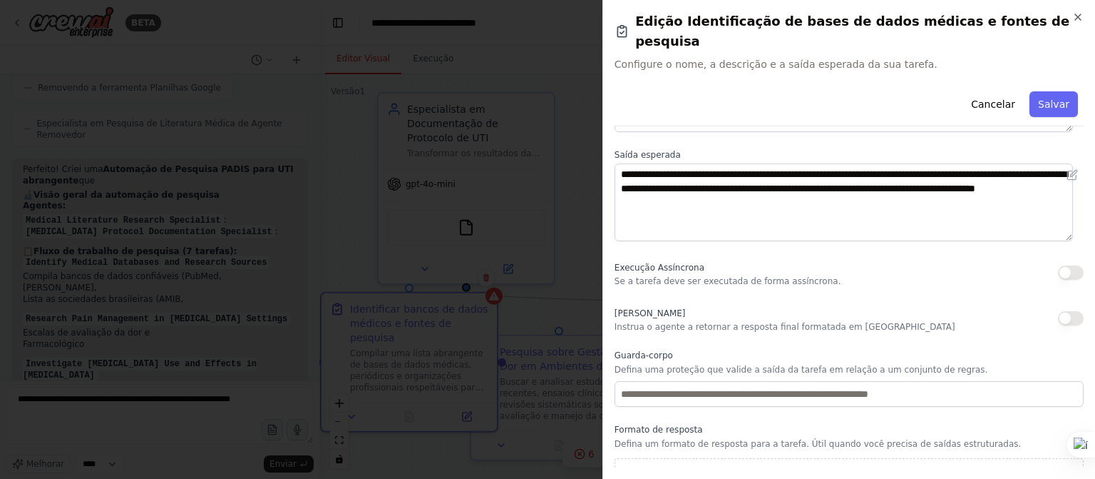
scroll to position [164, 0]
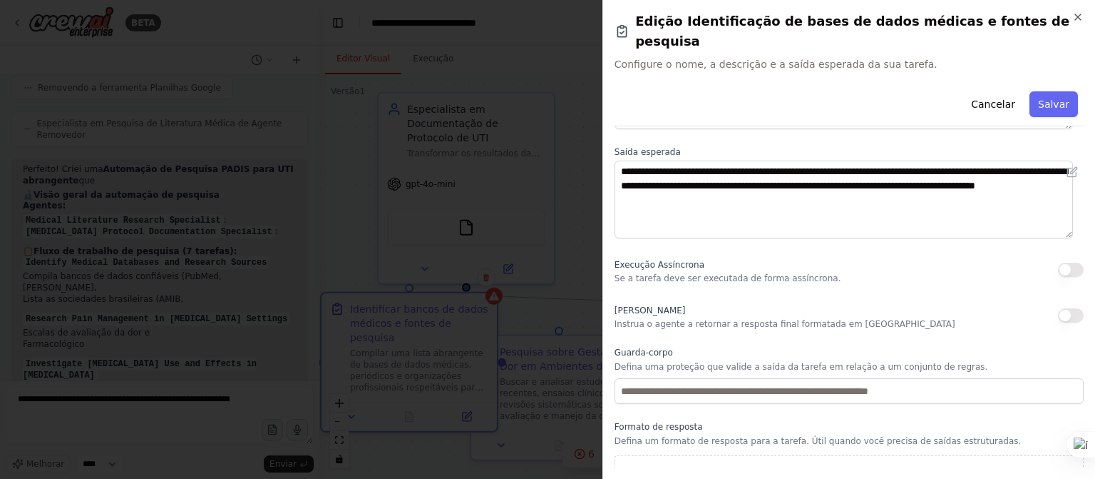
click at [740, 98] on div "Cancelar Salvar" at bounding box center [849, 106] width 469 height 41
click at [630, 319] on font "Instrua o agente a retornar a resposta final formatada em [GEOGRAPHIC_DATA]" at bounding box center [785, 324] width 341 height 10
click at [1058, 262] on button "button" at bounding box center [1071, 269] width 26 height 14
click at [1058, 308] on button "button" at bounding box center [1071, 315] width 26 height 14
click at [1042, 98] on font "Salvar" at bounding box center [1053, 103] width 31 height 11
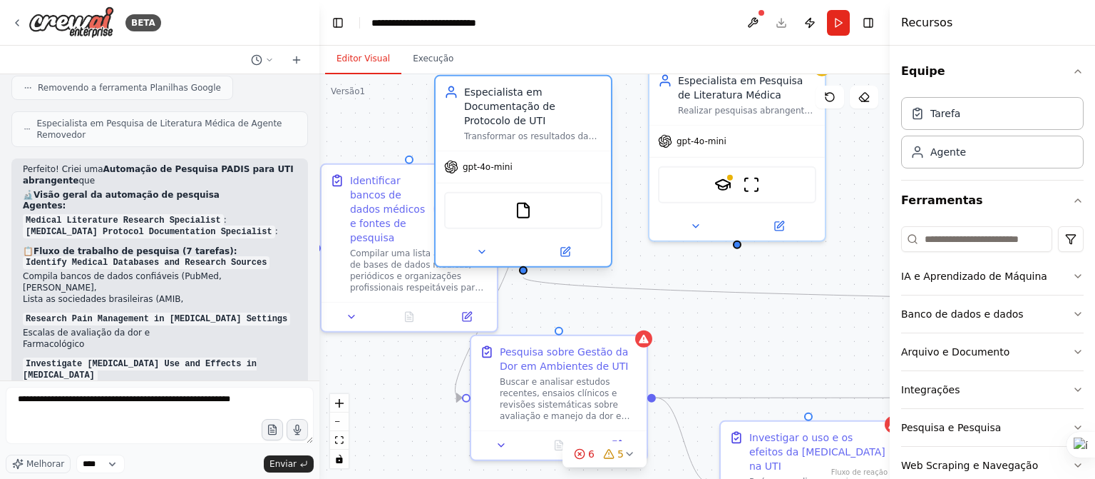
drag, startPoint x: 521, startPoint y: 138, endPoint x: 585, endPoint y: 131, distance: 63.9
click at [585, 128] on div "Especialista em Documentação de Protocolo de UTI" at bounding box center [533, 106] width 138 height 43
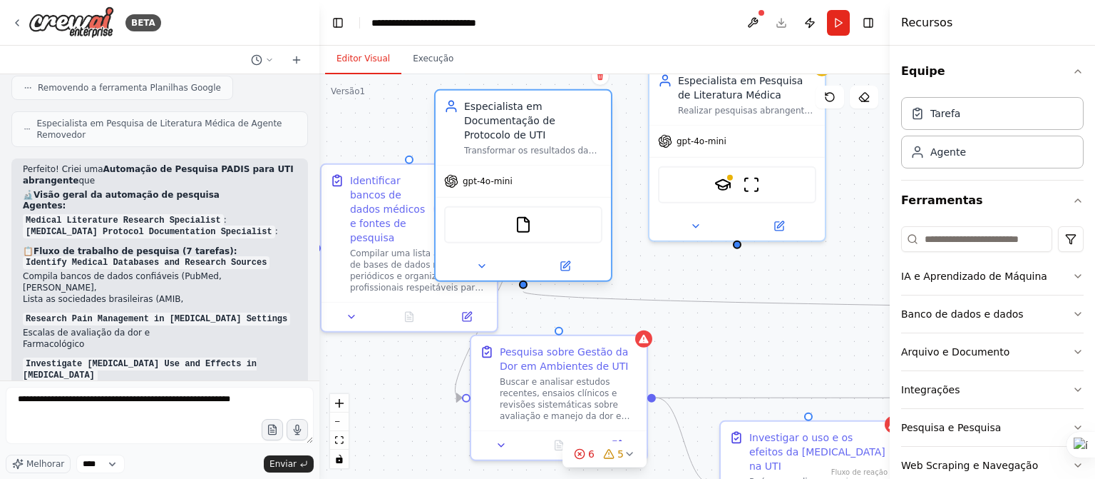
click at [486, 233] on div "Ferramenta de leitura de arquivo" at bounding box center [523, 224] width 158 height 37
click at [562, 268] on icon at bounding box center [565, 266] width 9 height 9
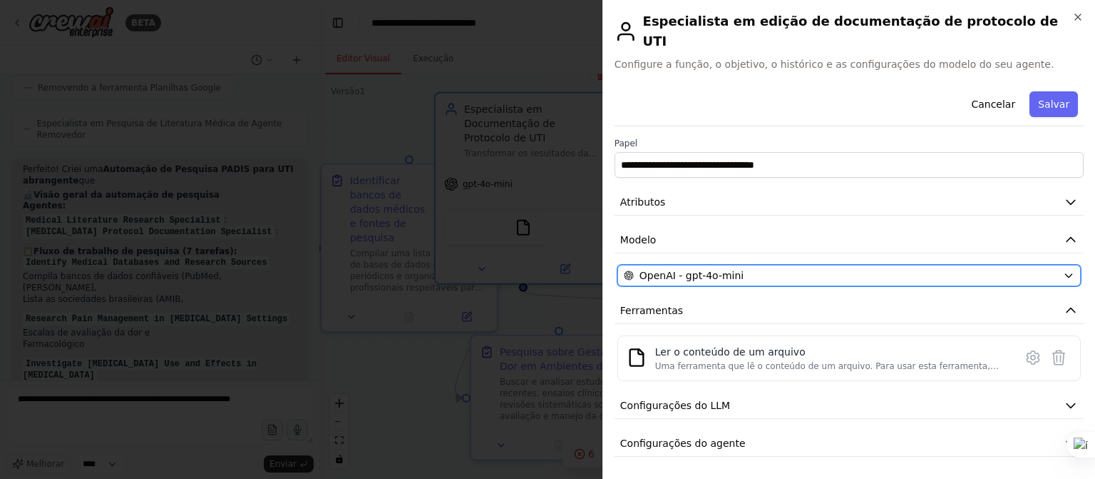
click at [1063, 270] on icon "button" at bounding box center [1068, 275] width 11 height 11
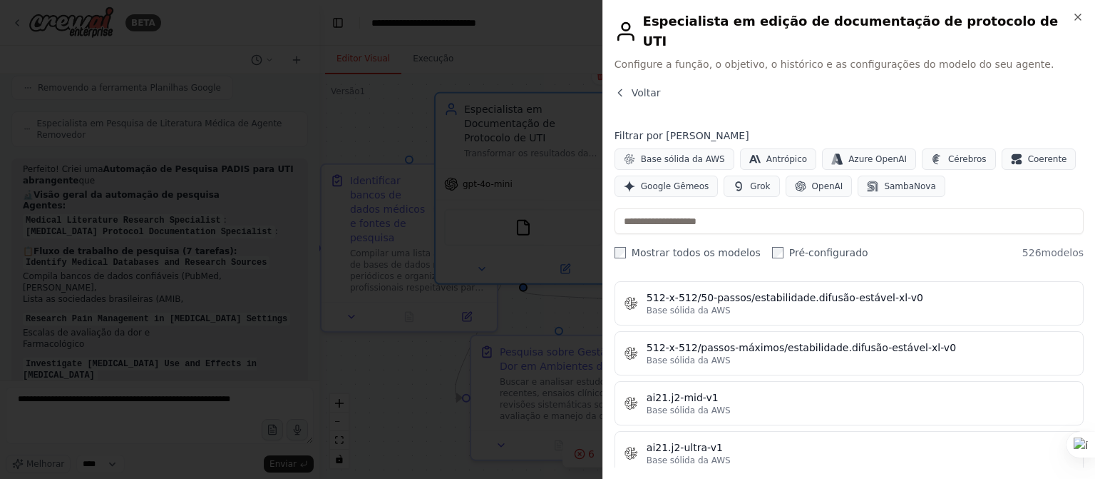
scroll to position [0, 0]
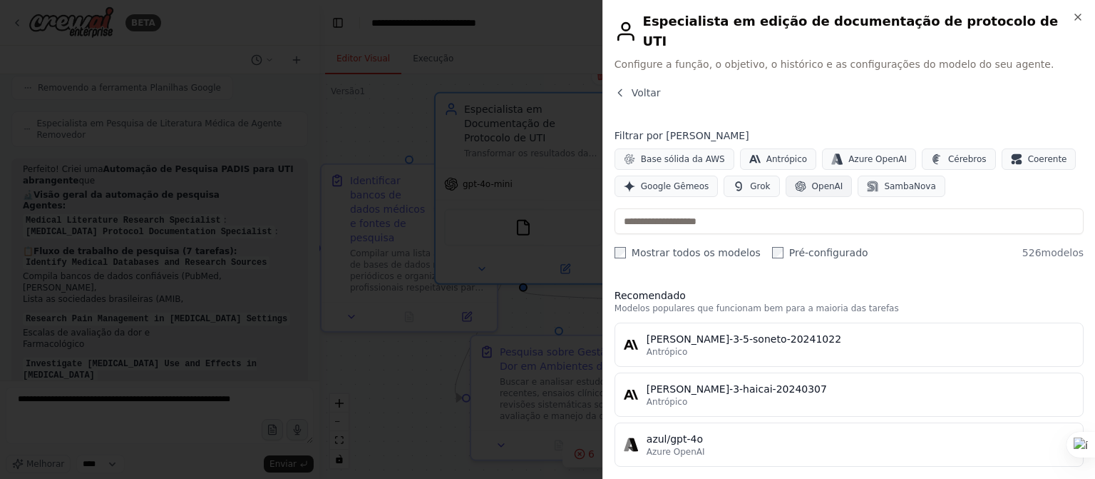
click at [812, 181] on font "OpenAI" at bounding box center [827, 186] width 31 height 10
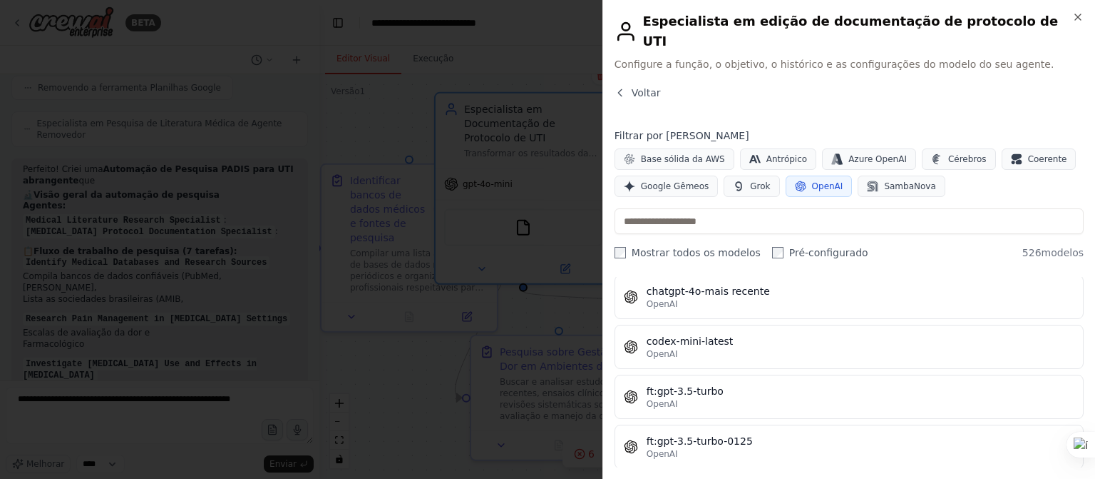
scroll to position [404, 0]
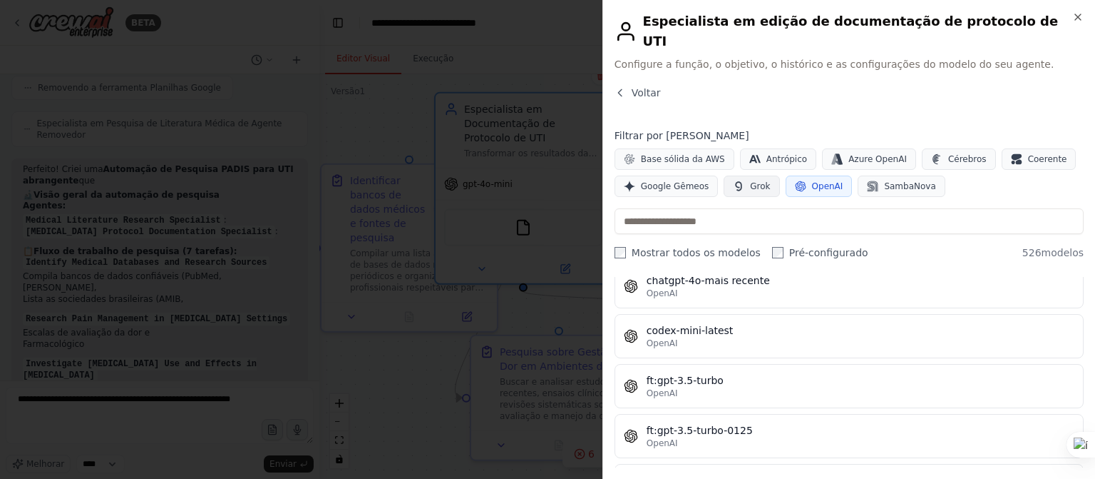
click at [752, 181] on font "Grok" at bounding box center [760, 186] width 20 height 10
click at [672, 181] on font "Google Gêmeos" at bounding box center [675, 186] width 68 height 10
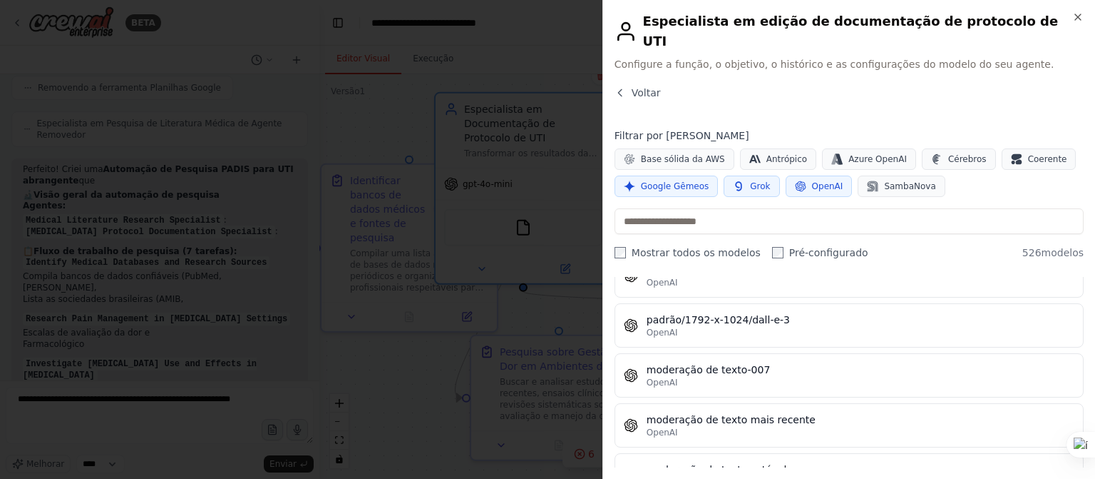
scroll to position [10114, 0]
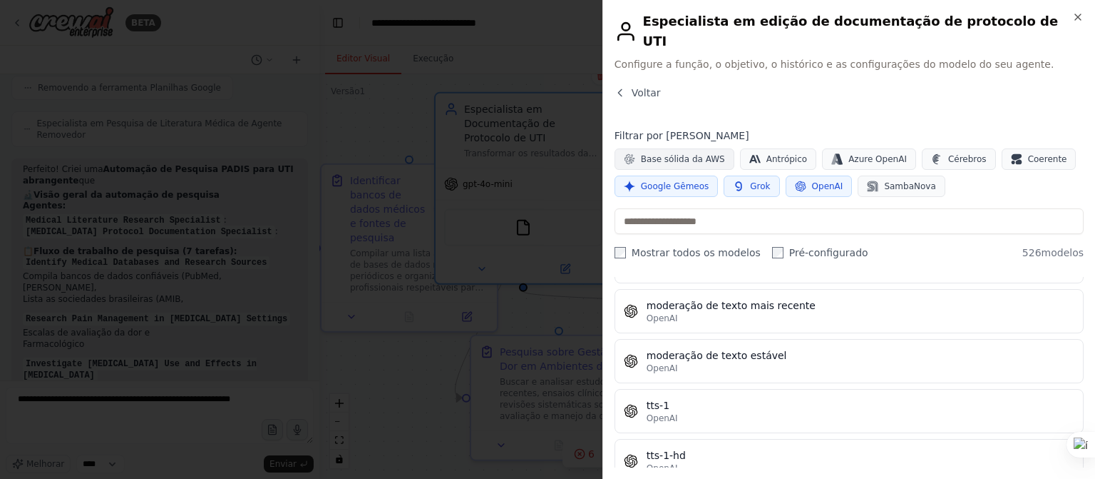
click at [673, 154] on font "Base sólida da AWS" at bounding box center [683, 159] width 84 height 10
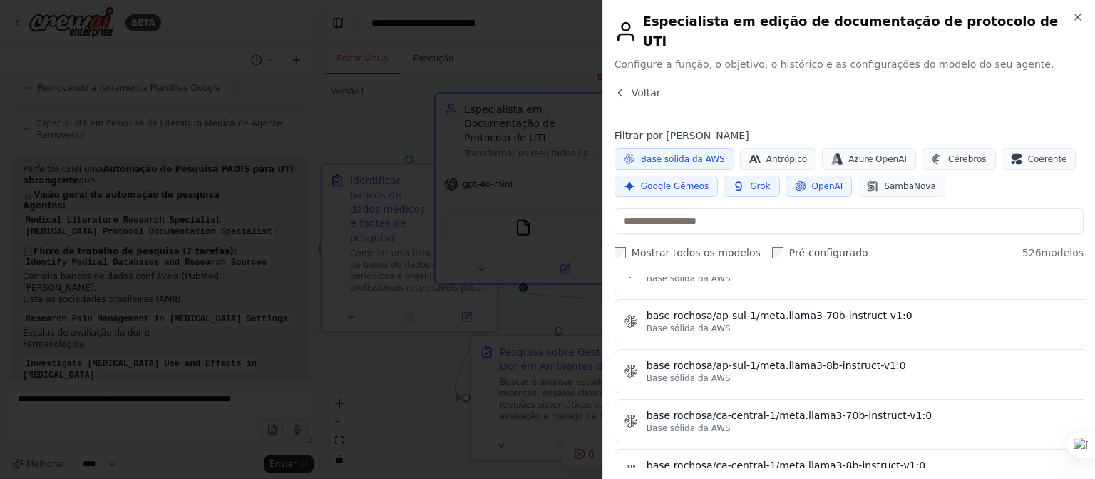
scroll to position [0, 0]
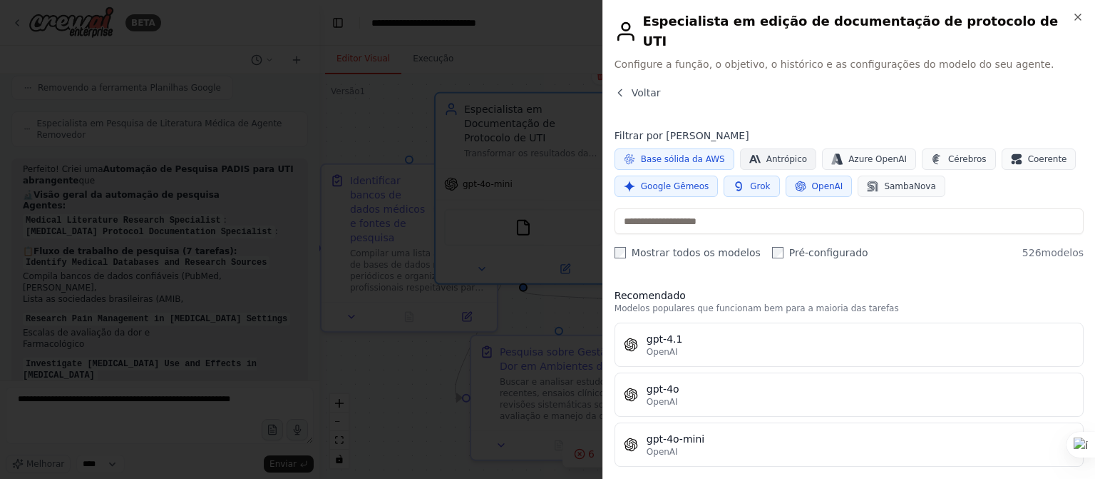
click at [786, 154] on font "Antrópico" at bounding box center [787, 159] width 41 height 10
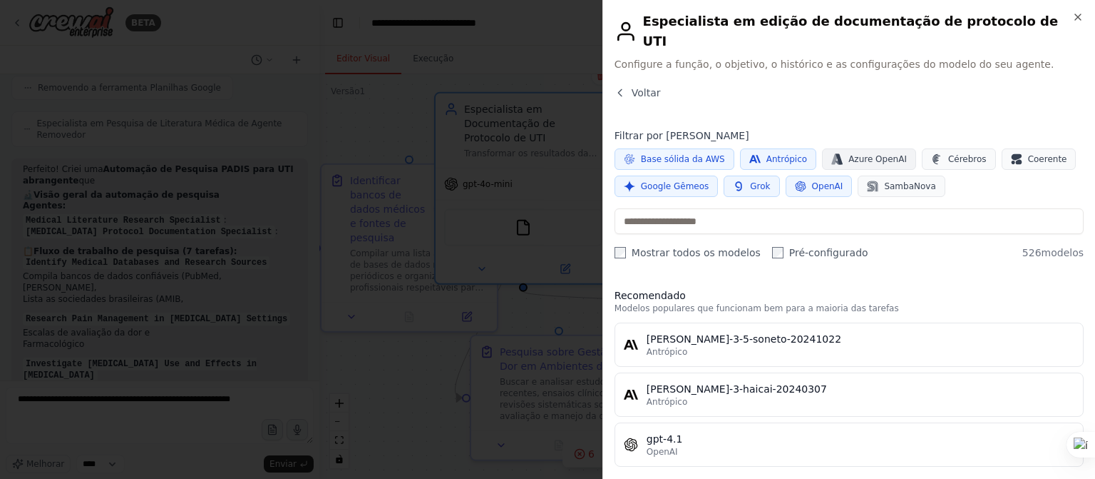
click at [852, 154] on font "Azure OpenAI" at bounding box center [878, 159] width 58 height 10
click at [767, 154] on font "Antrópico" at bounding box center [787, 159] width 41 height 10
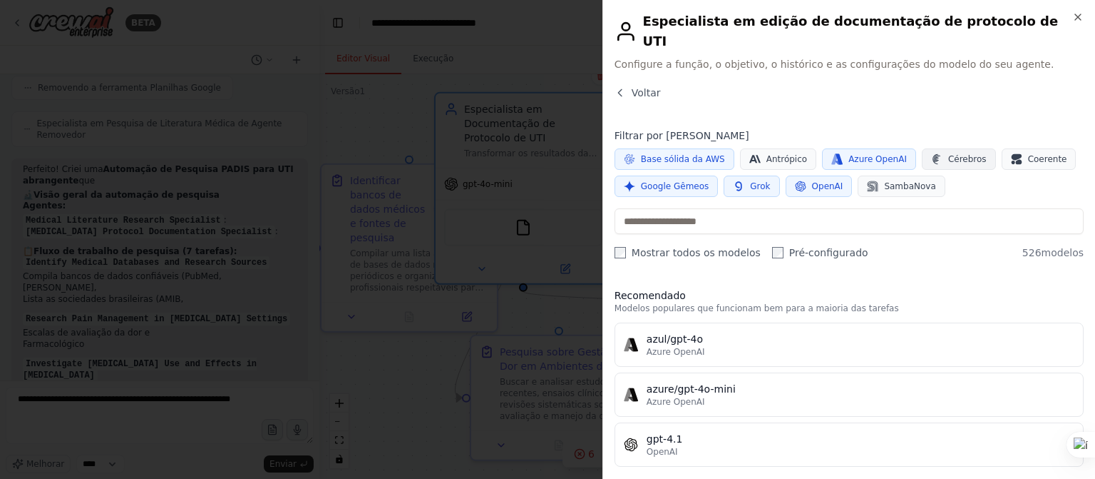
click at [949, 154] on font "Cérebros" at bounding box center [968, 159] width 39 height 10
click at [1028, 154] on font "Coerente" at bounding box center [1047, 159] width 39 height 10
click at [769, 148] on button "Antrópico" at bounding box center [778, 158] width 76 height 21
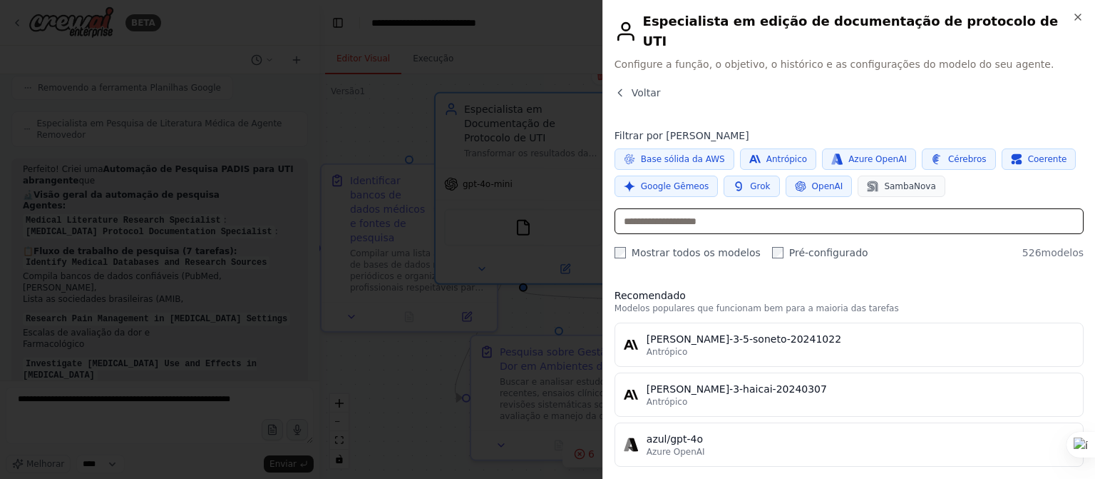
click at [668, 208] on input "text" at bounding box center [849, 221] width 469 height 26
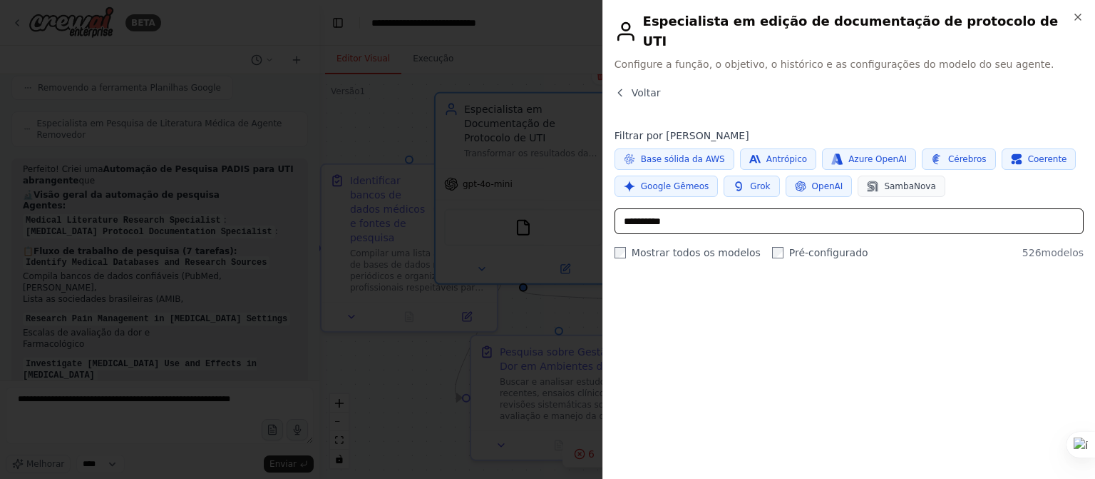
click at [721, 208] on input "**********" at bounding box center [849, 221] width 469 height 26
type input "*"
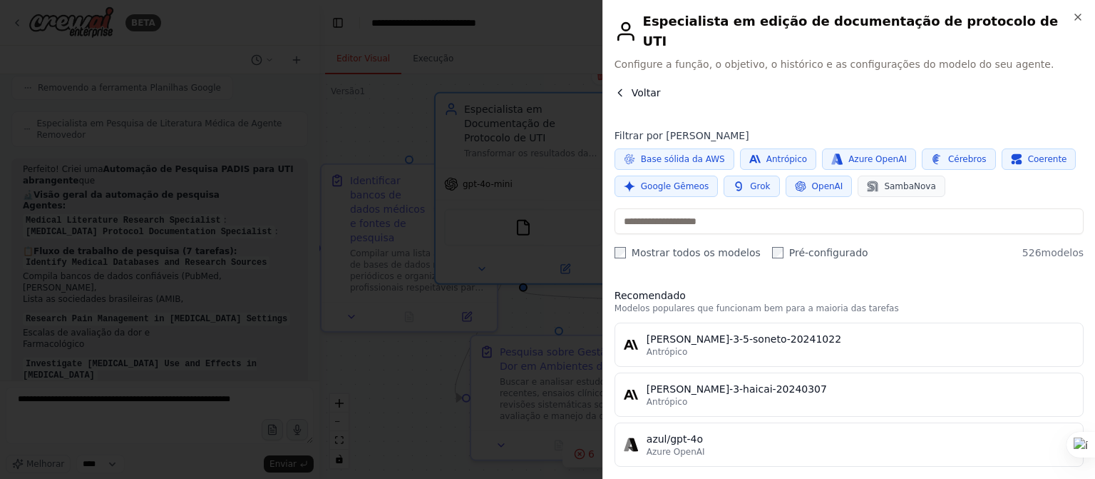
click at [633, 87] on font "Voltar" at bounding box center [646, 92] width 29 height 11
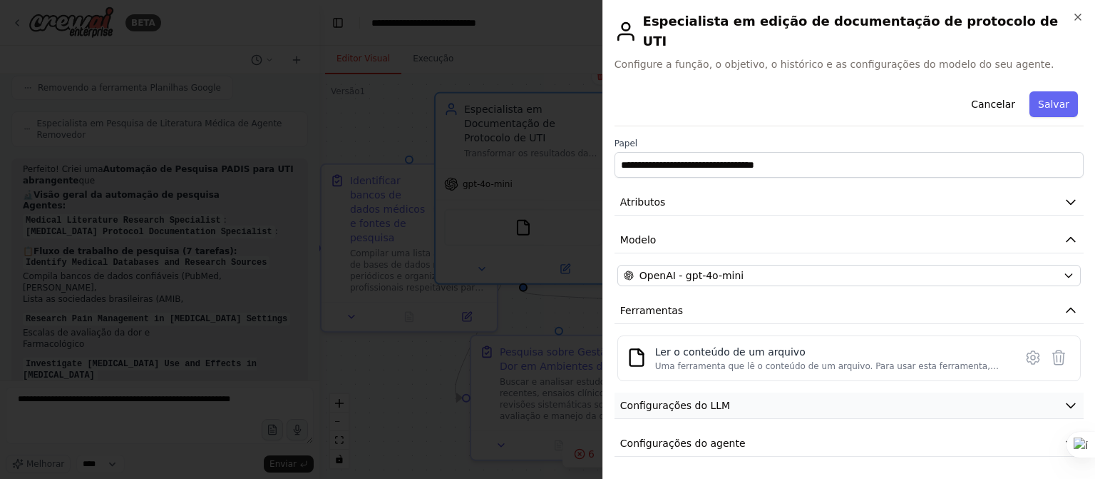
click at [1064, 398] on icon "button" at bounding box center [1071, 405] width 14 height 14
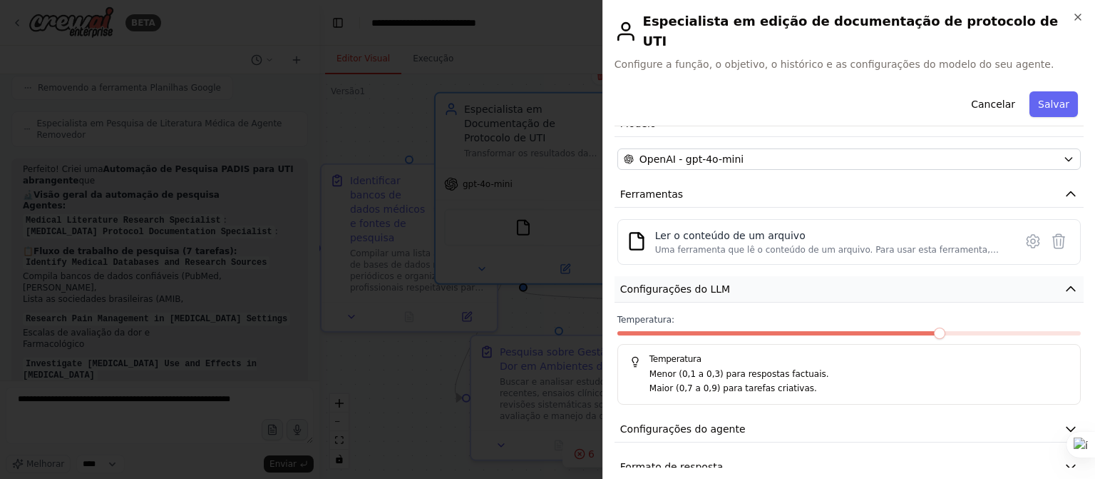
scroll to position [121, 0]
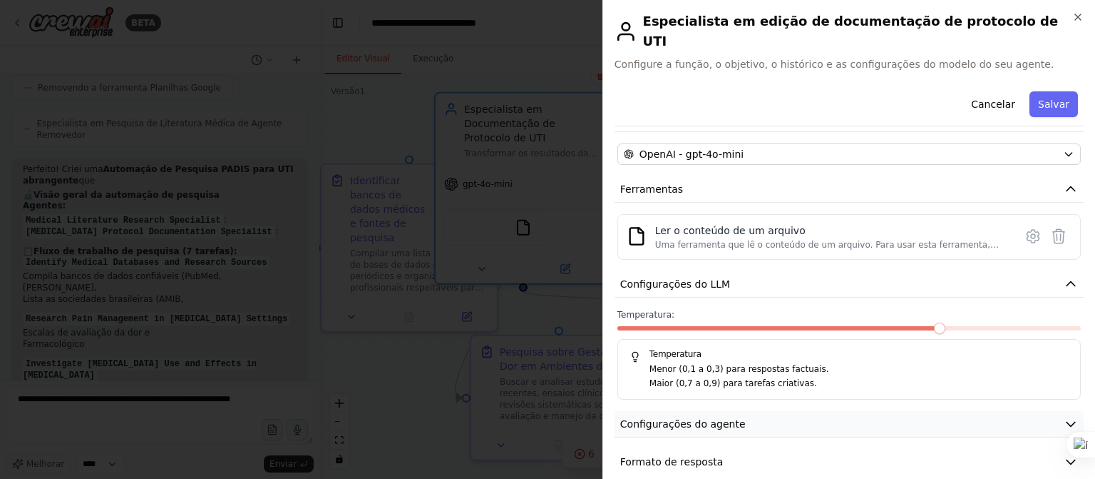
click at [1064, 417] on icon "button" at bounding box center [1071, 424] width 14 height 14
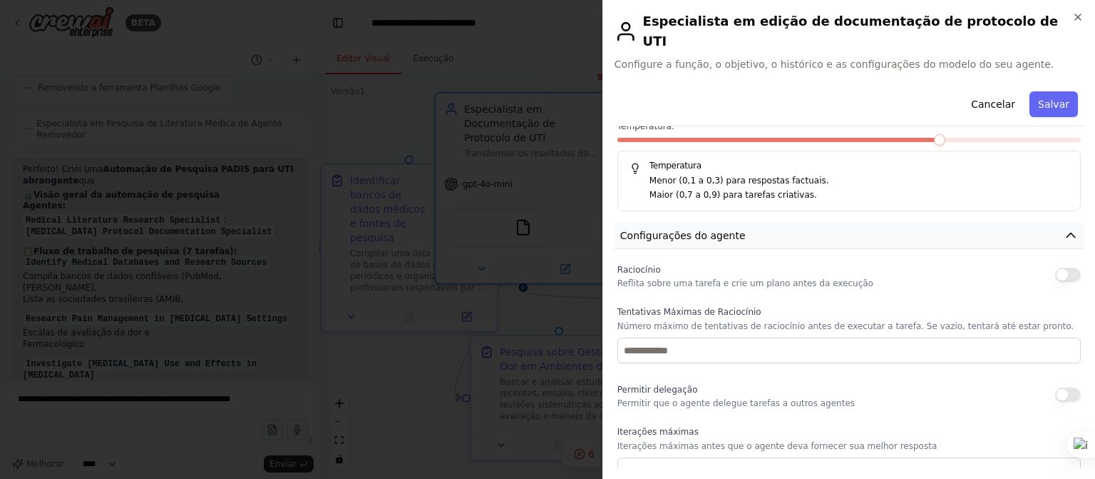
scroll to position [311, 0]
click at [1056, 266] on button "button" at bounding box center [1069, 273] width 26 height 14
click at [1056, 386] on button "button" at bounding box center [1069, 393] width 26 height 14
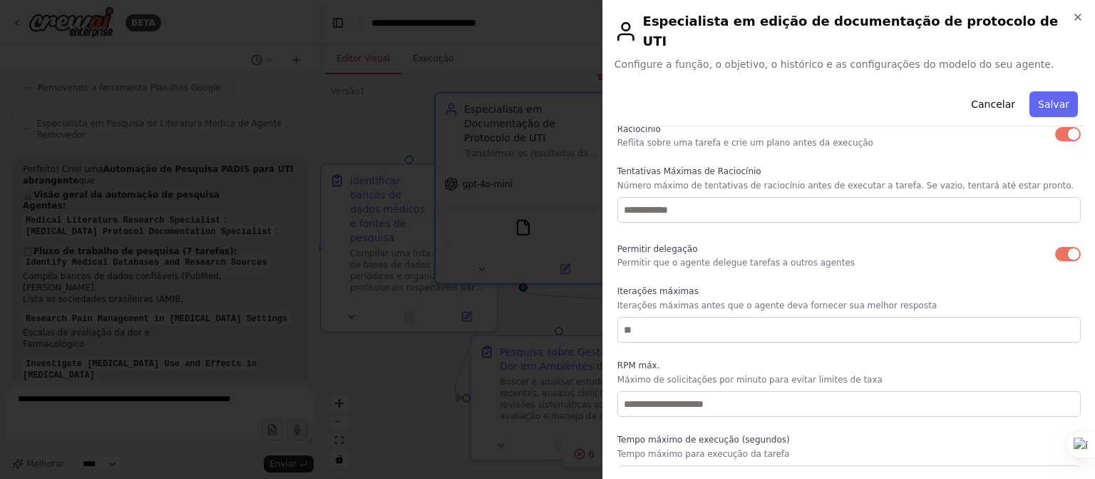
scroll to position [468, 0]
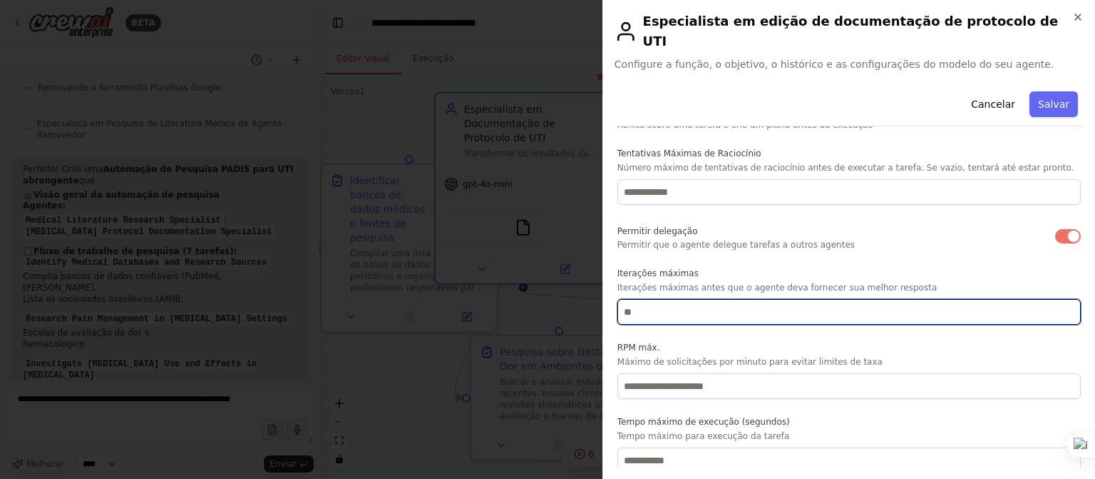
click at [665, 299] on input "number" at bounding box center [850, 312] width 464 height 26
type input "***"
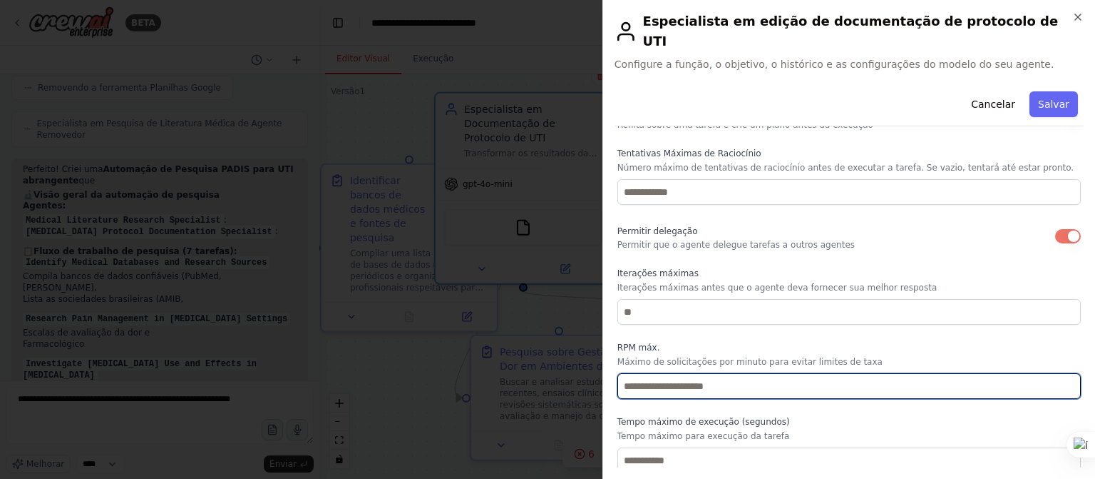
click at [1060, 373] on input "*" at bounding box center [850, 386] width 464 height 26
type input "*"
click at [1061, 373] on input "*" at bounding box center [850, 386] width 464 height 26
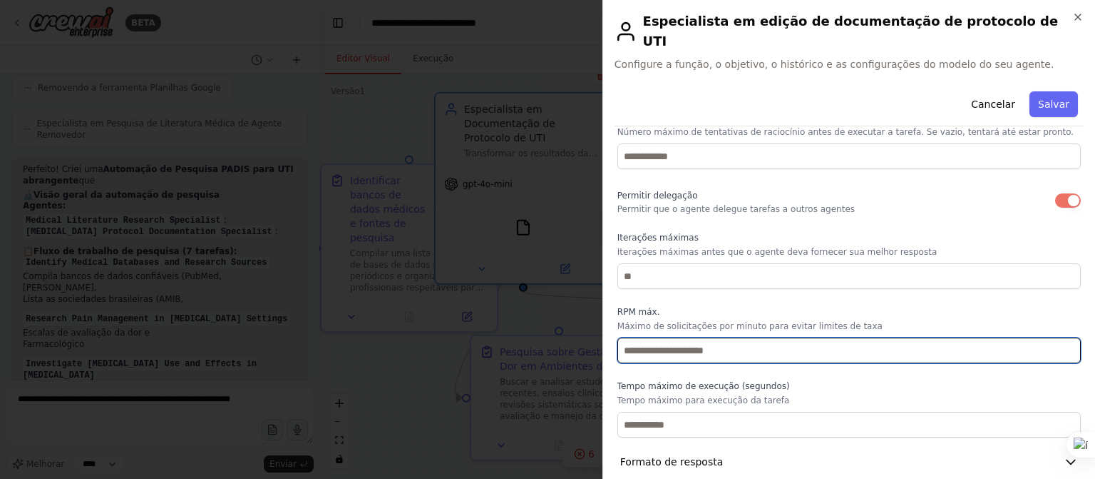
scroll to position [504, 0]
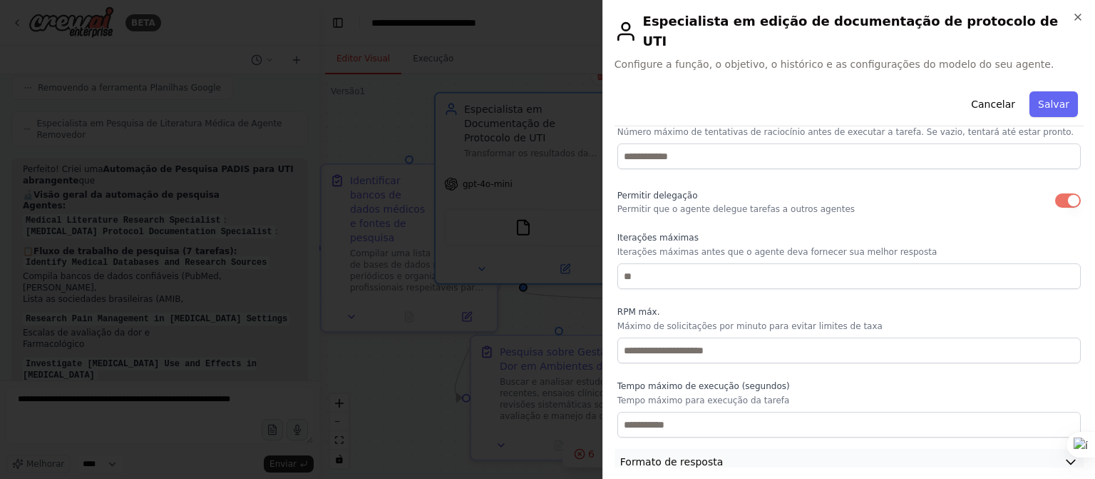
click at [1064, 454] on icon "button" at bounding box center [1071, 461] width 14 height 14
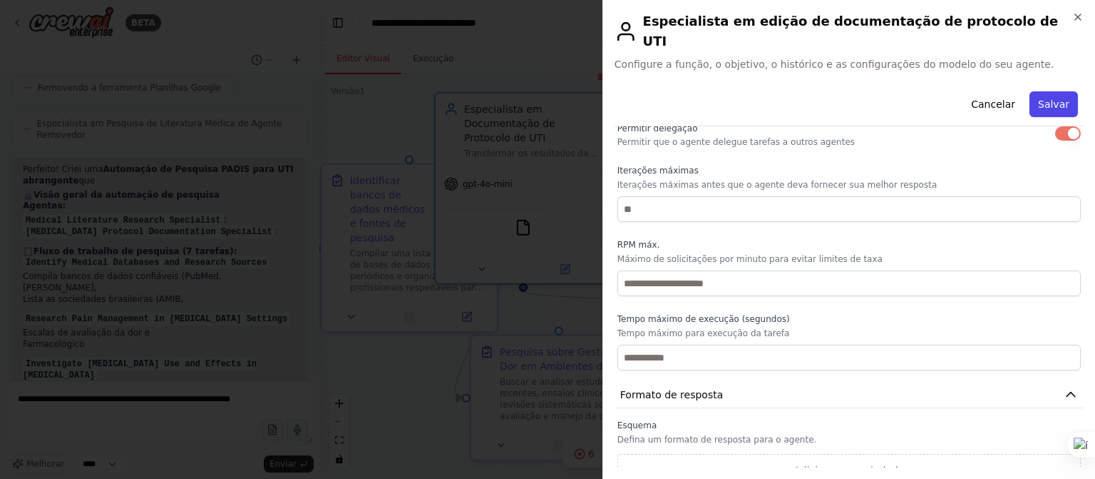
click at [1045, 91] on button "Salvar" at bounding box center [1054, 104] width 48 height 26
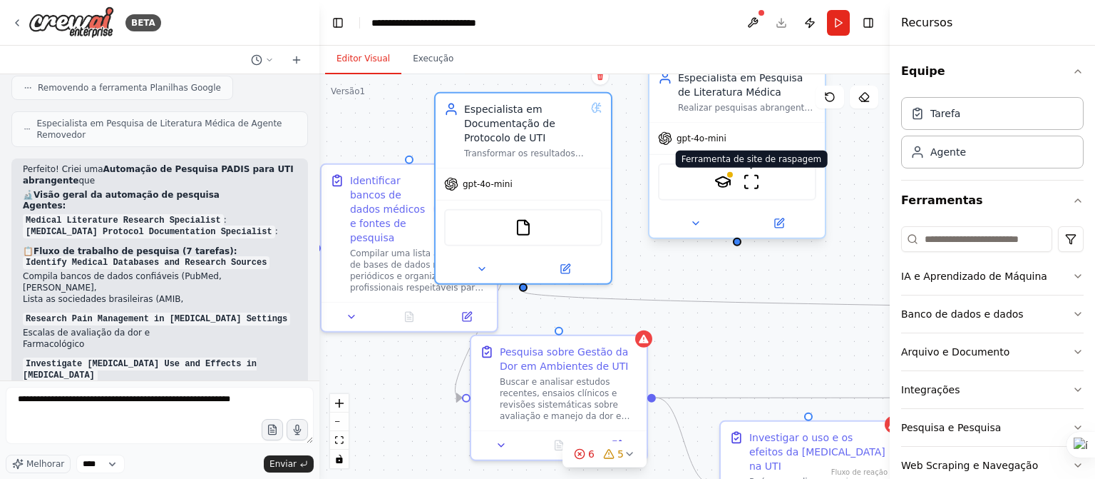
click at [744, 184] on img at bounding box center [751, 181] width 17 height 17
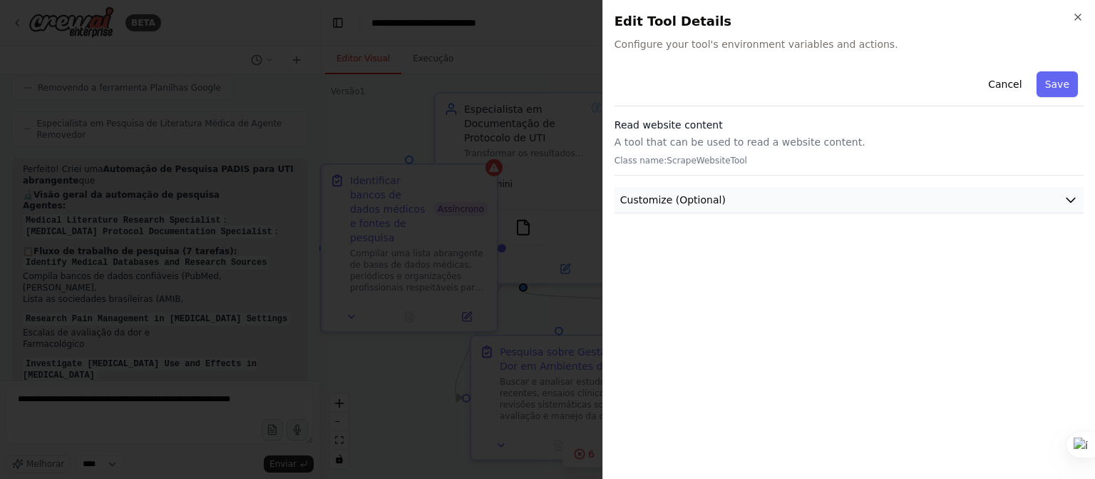
click at [1070, 196] on icon "button" at bounding box center [1071, 200] width 14 height 14
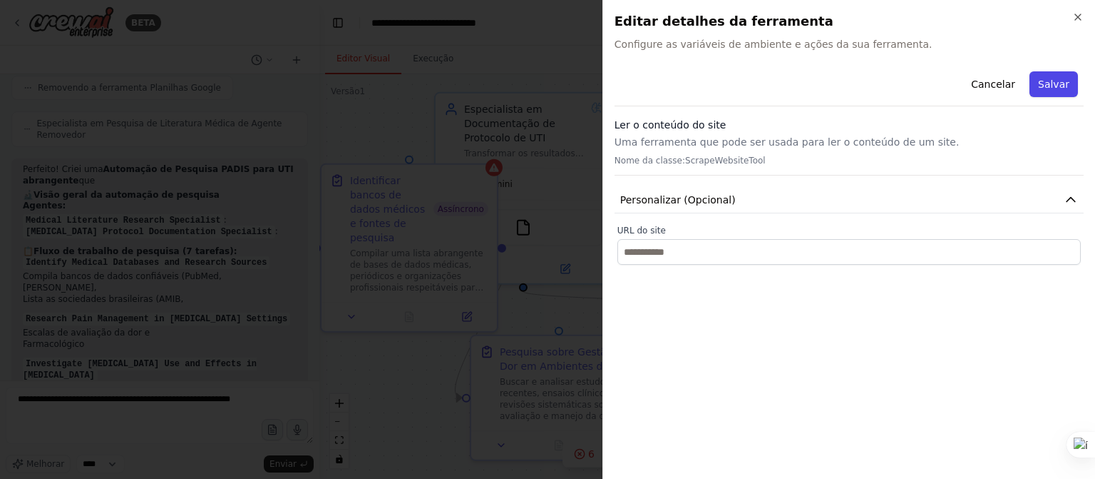
click at [1057, 79] on font "Salvar" at bounding box center [1053, 83] width 31 height 11
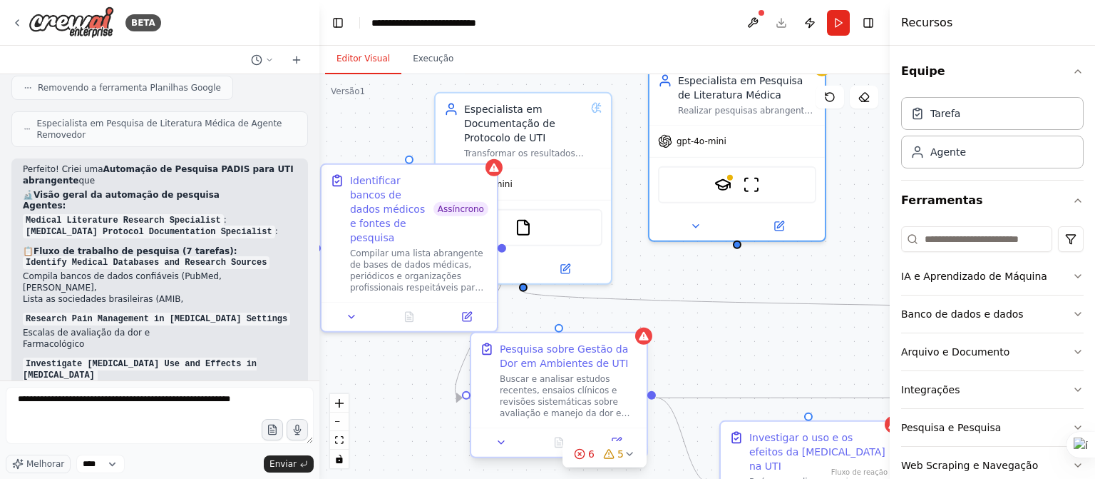
click at [540, 356] on font "Pesquisa sobre Gestão da Dor em Ambientes de UTI" at bounding box center [564, 356] width 128 height 26
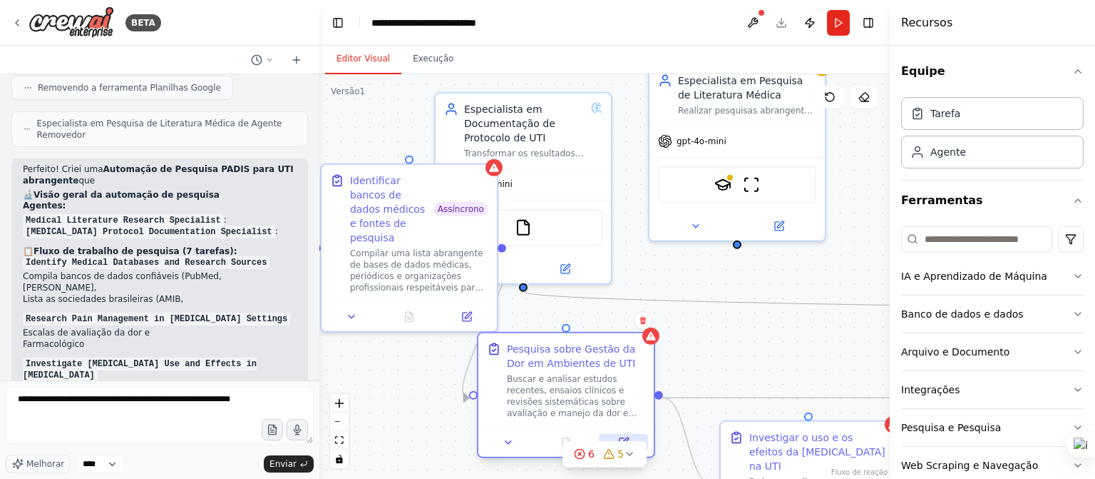
click at [617, 436] on button at bounding box center [623, 442] width 49 height 17
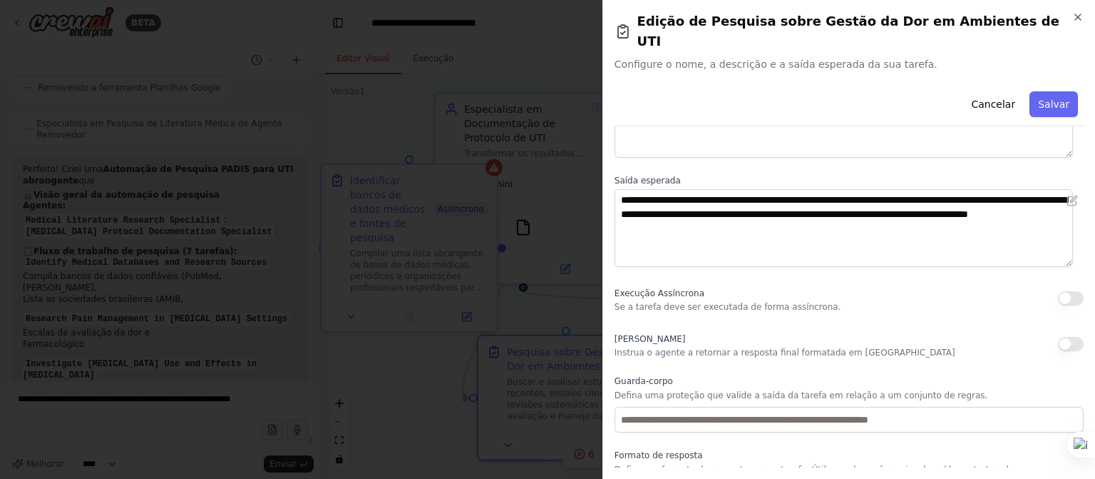
scroll to position [145, 0]
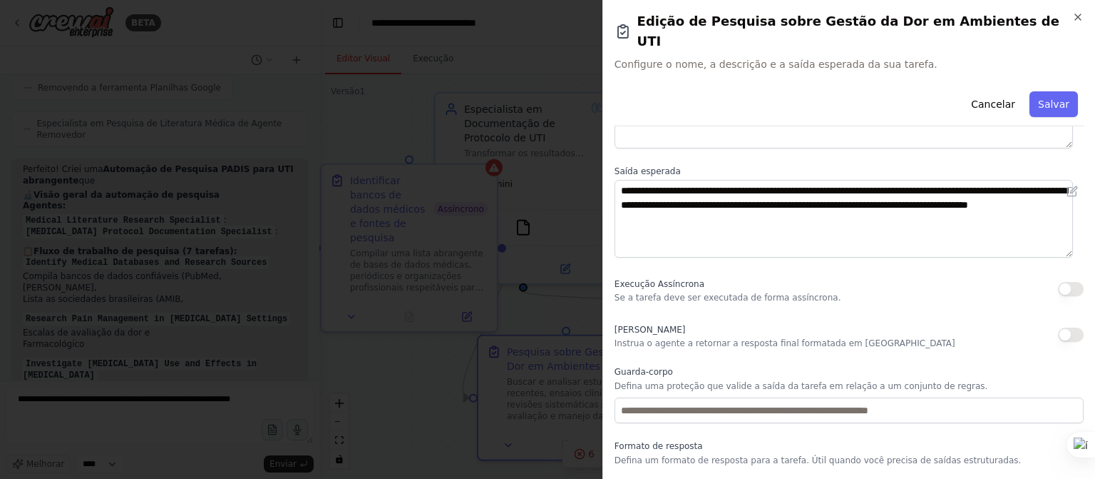
click at [1058, 282] on button "button" at bounding box center [1071, 289] width 26 height 14
click at [1058, 327] on button "button" at bounding box center [1071, 334] width 26 height 14
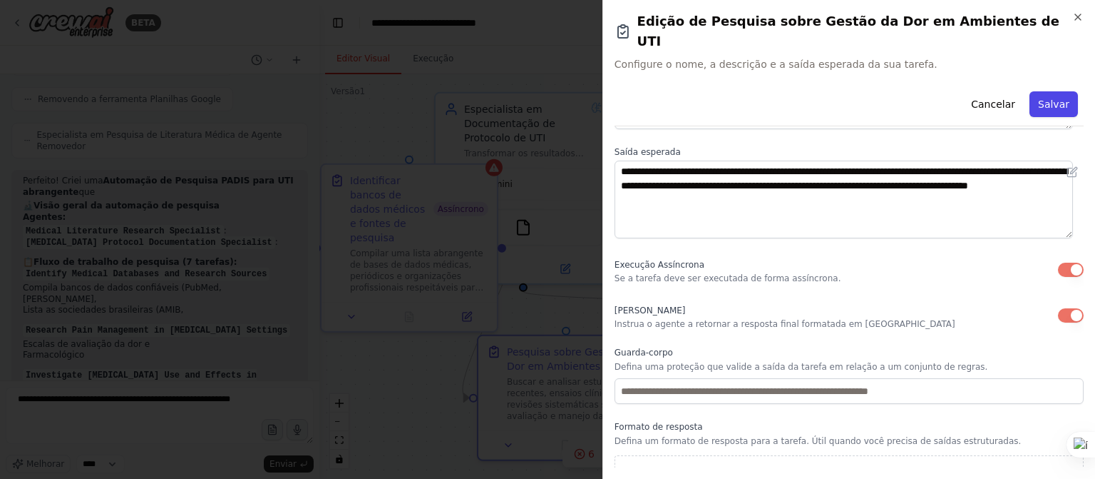
click at [1038, 98] on font "Salvar" at bounding box center [1053, 103] width 31 height 11
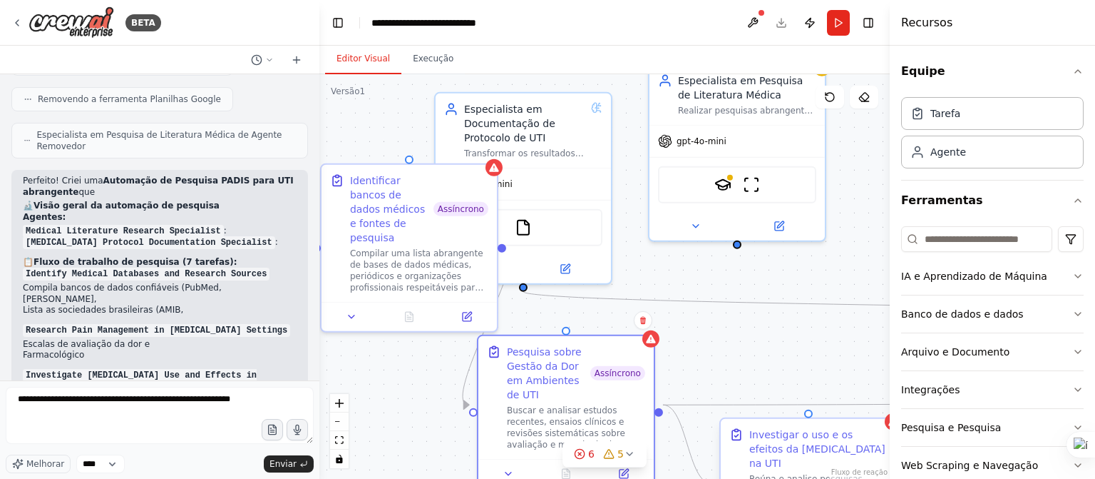
click at [805, 438] on font "Investigar o uso e os efeitos da [MEDICAL_DATA] na UTI" at bounding box center [818, 449] width 136 height 40
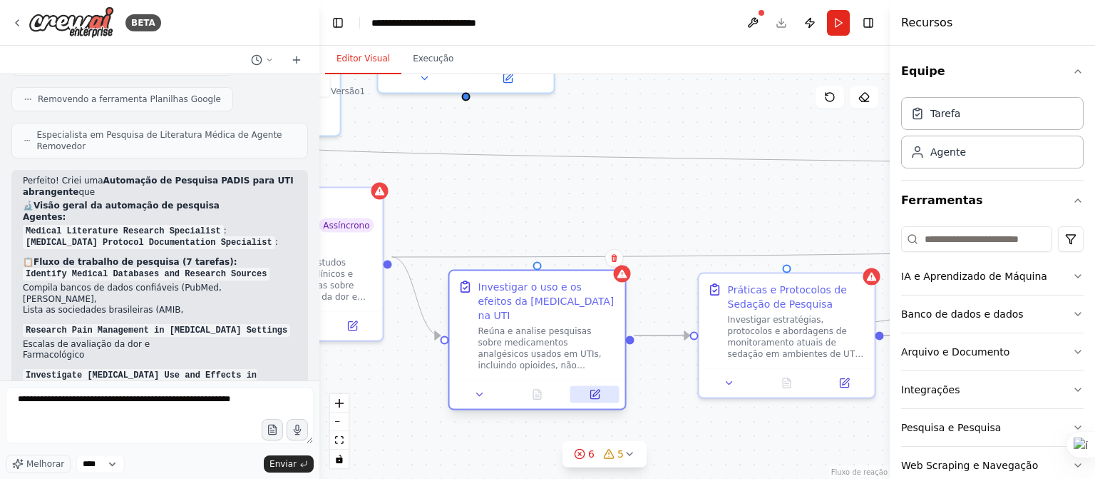
click at [591, 390] on icon at bounding box center [595, 394] width 9 height 9
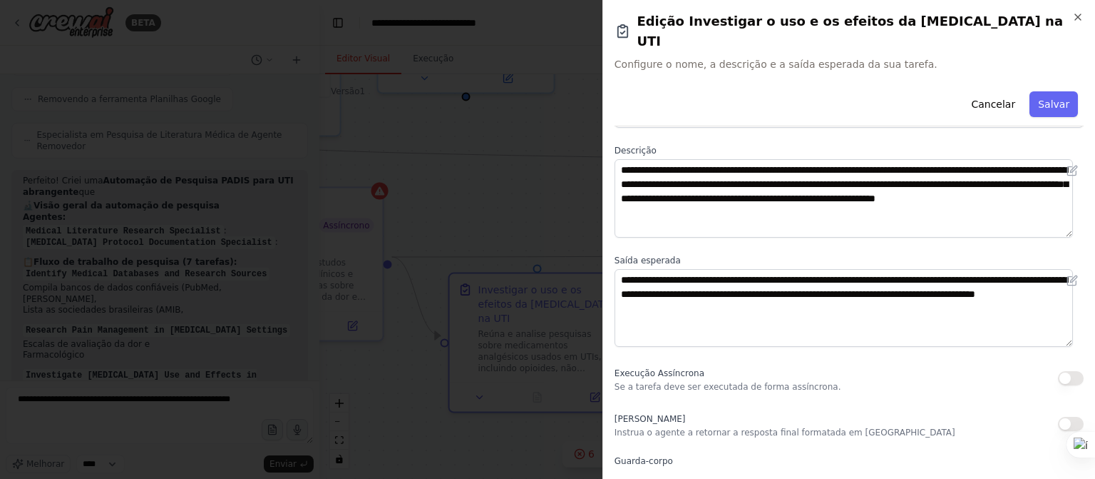
scroll to position [115, 0]
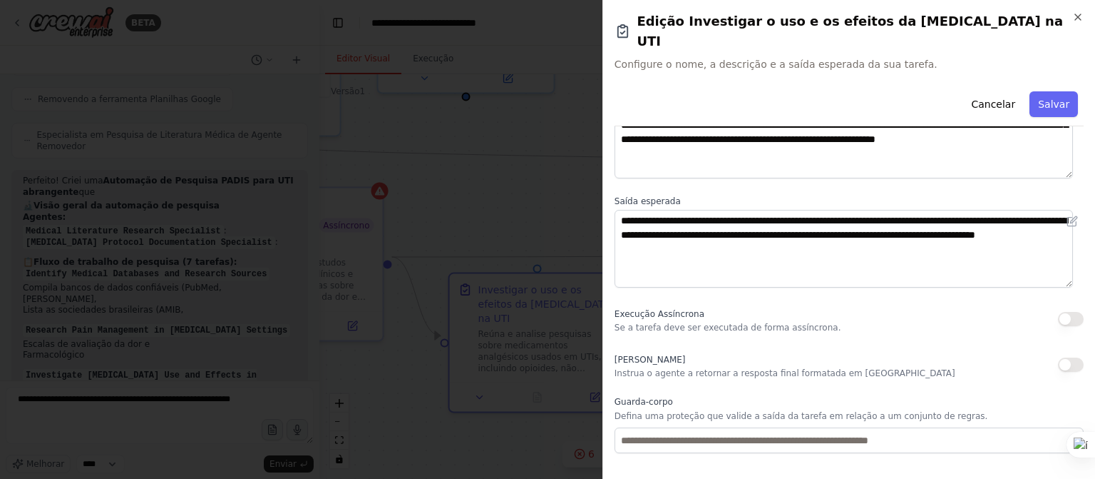
click at [1058, 312] on button "button" at bounding box center [1071, 319] width 26 height 14
click at [1065, 357] on button "button" at bounding box center [1071, 364] width 26 height 14
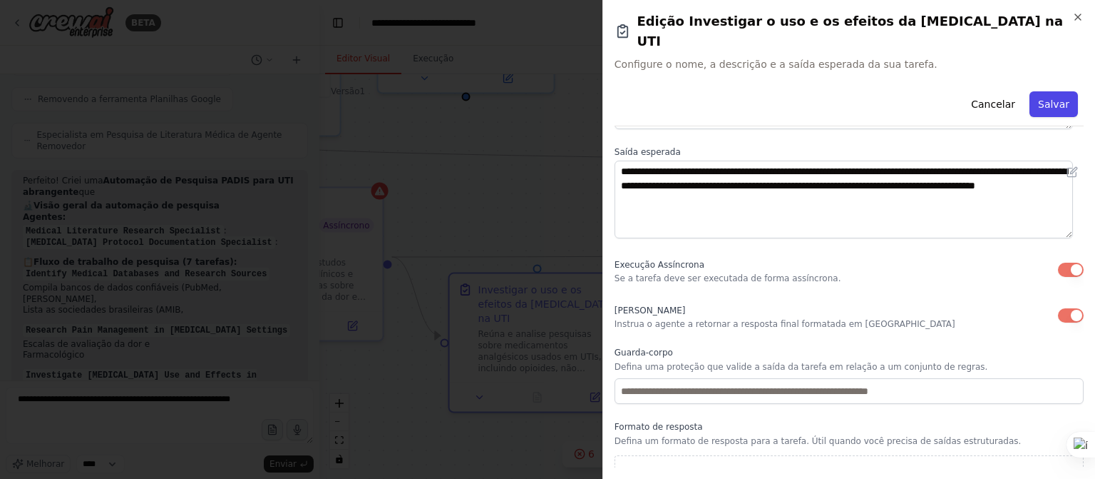
click at [1044, 98] on font "Salvar" at bounding box center [1053, 103] width 31 height 11
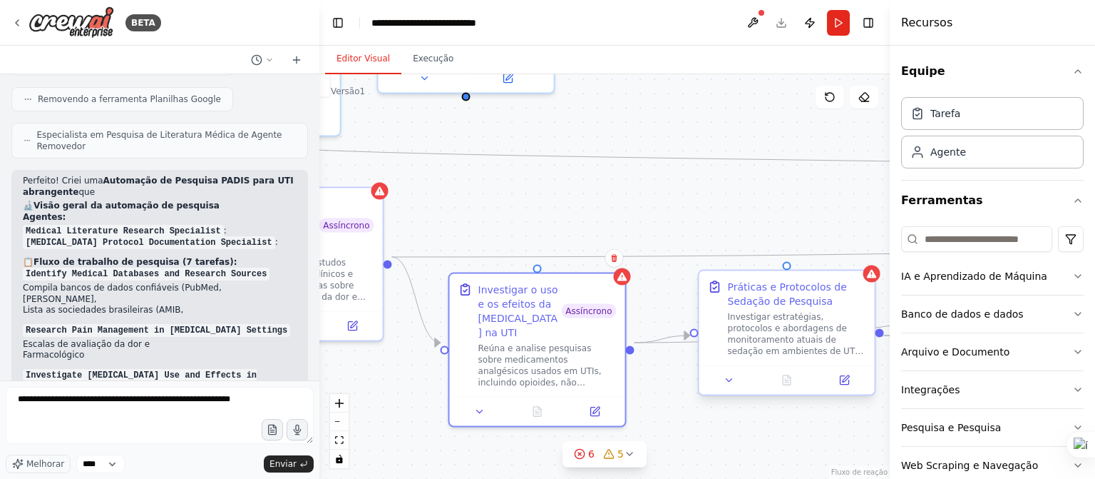
click at [800, 316] on font "Investigar estratégias, protocolos e abordagens de monitoramento atuais de seda…" at bounding box center [797, 391] width 138 height 158
click at [848, 379] on icon at bounding box center [844, 380] width 9 height 9
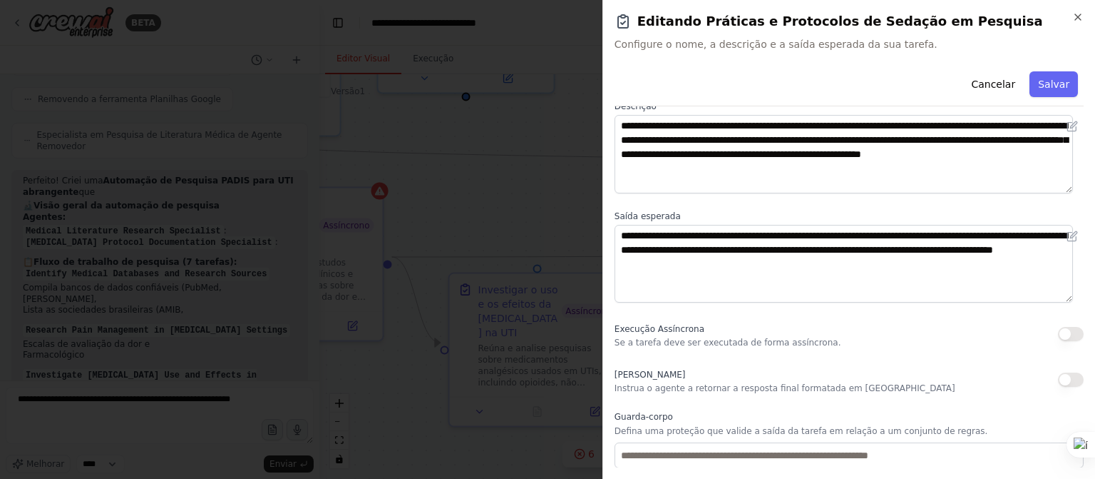
scroll to position [80, 0]
click at [1058, 328] on button "button" at bounding box center [1071, 334] width 26 height 14
click at [1058, 372] on button "button" at bounding box center [1071, 379] width 26 height 14
click at [1041, 82] on font "Salvar" at bounding box center [1053, 83] width 31 height 11
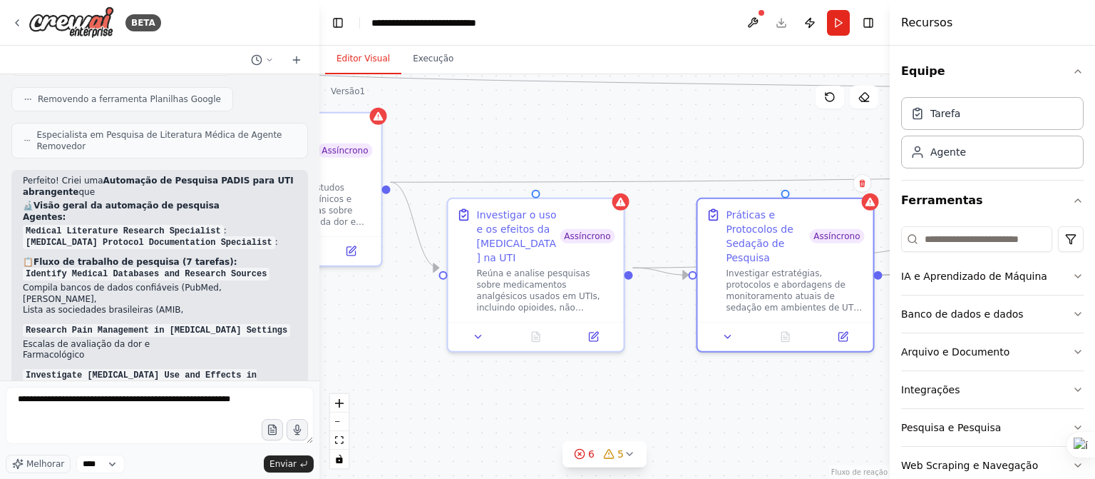
scroll to position [6828, 0]
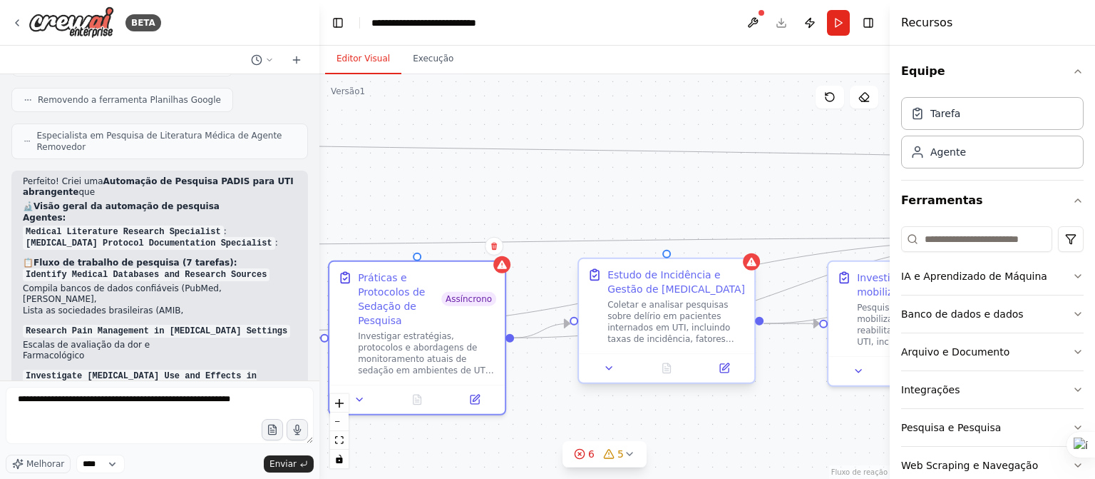
click at [686, 310] on font "Coletar e analisar pesquisas sobre delírio em pacientes internados em UTI, incl…" at bounding box center [677, 385] width 138 height 170
click at [727, 365] on icon at bounding box center [725, 366] width 6 height 6
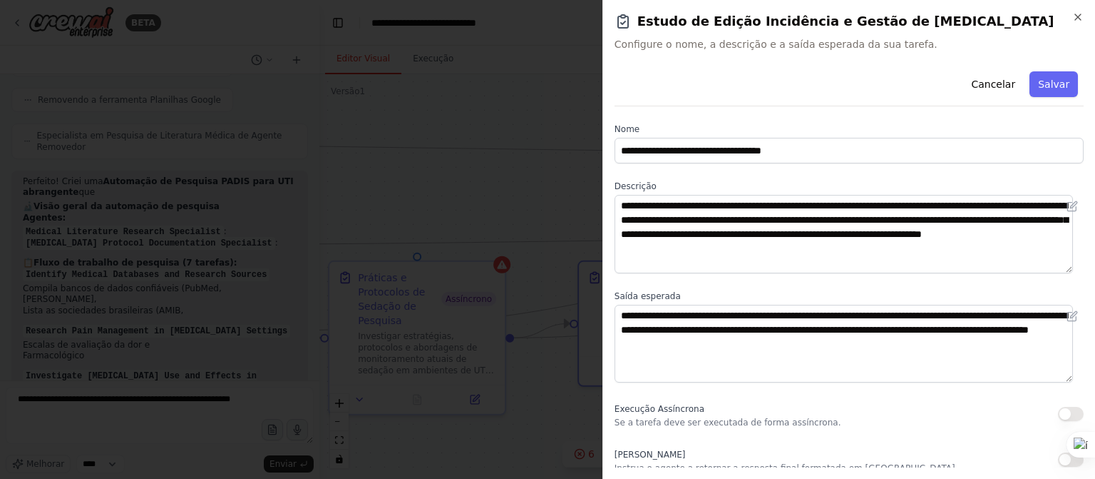
click at [1058, 408] on button "button" at bounding box center [1071, 414] width 26 height 14
click at [1059, 456] on button "button" at bounding box center [1071, 459] width 26 height 14
click at [1046, 76] on button "Salvar" at bounding box center [1054, 84] width 48 height 26
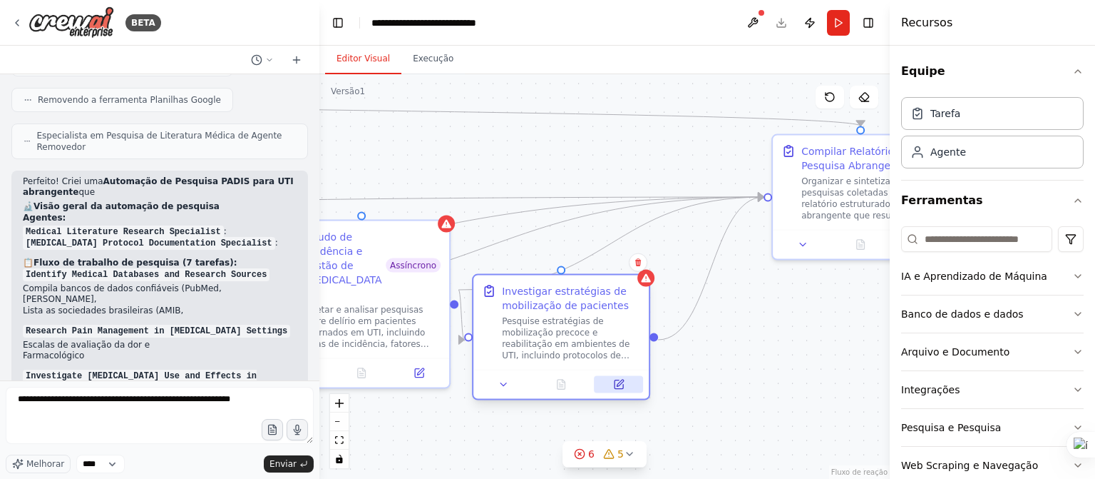
click at [618, 393] on button at bounding box center [618, 384] width 49 height 17
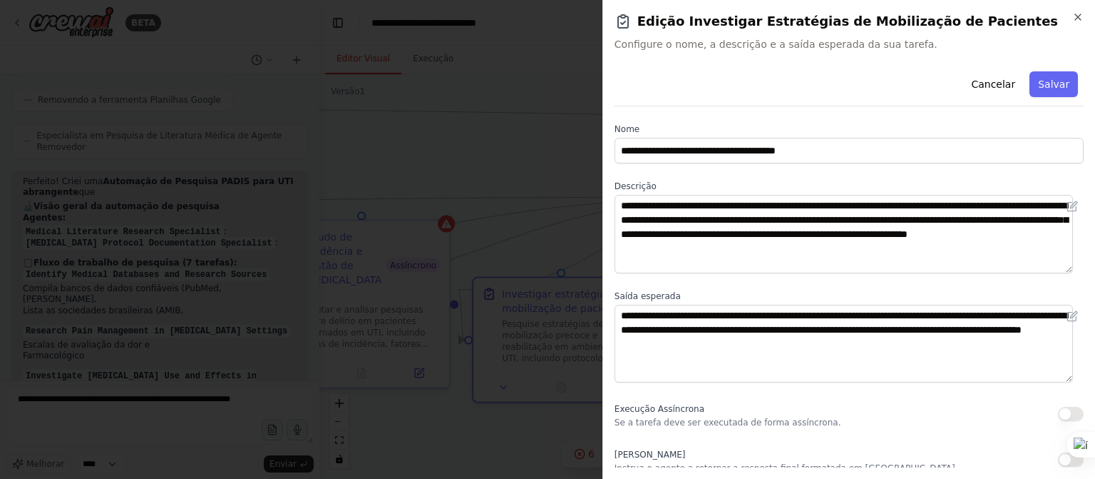
click at [1058, 411] on button "button" at bounding box center [1071, 414] width 26 height 14
click at [1058, 461] on button "button" at bounding box center [1071, 459] width 26 height 14
click at [1038, 89] on font "Salvar" at bounding box center [1053, 83] width 31 height 11
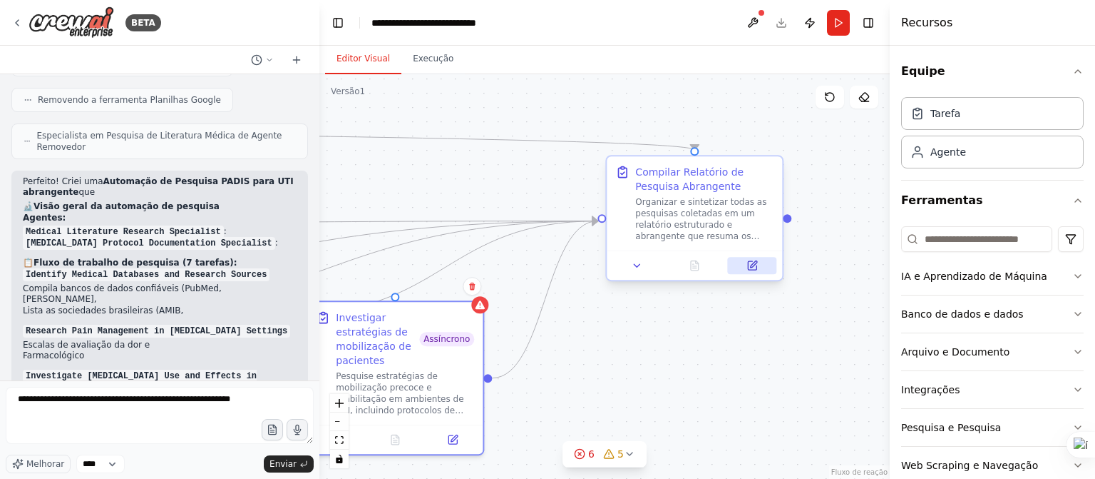
click at [770, 272] on button at bounding box center [752, 265] width 49 height 17
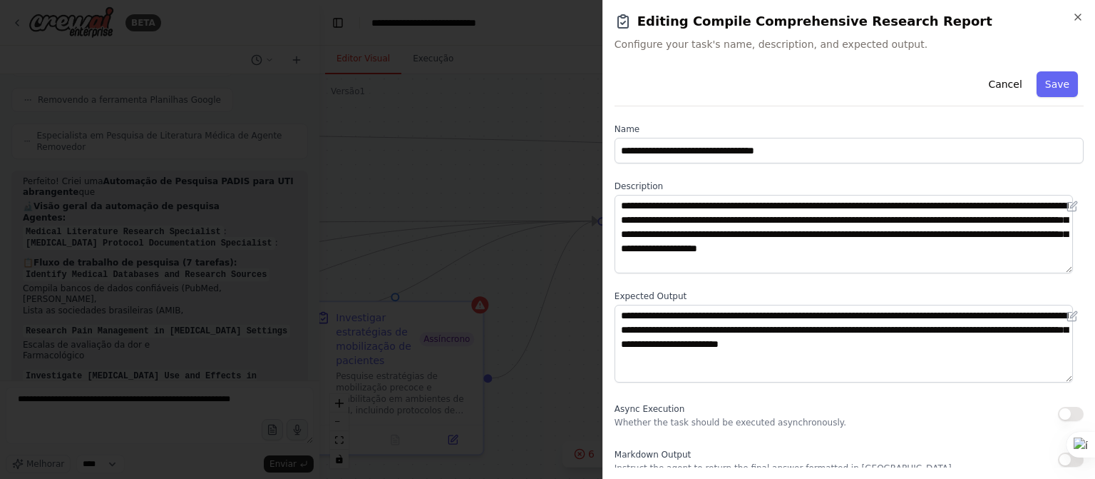
click at [1061, 412] on button "button" at bounding box center [1071, 414] width 26 height 14
click at [1058, 453] on button "button" at bounding box center [1071, 459] width 26 height 14
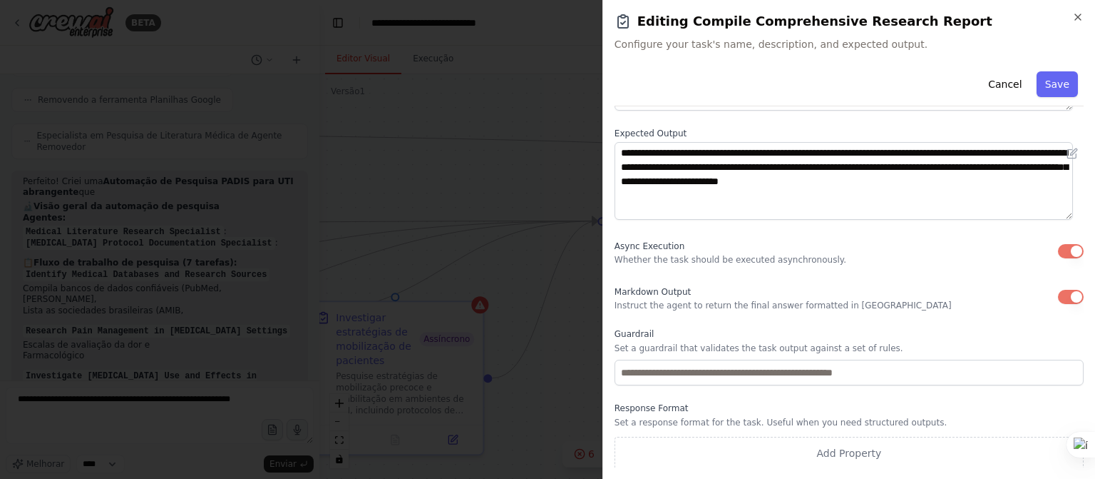
scroll to position [164, 0]
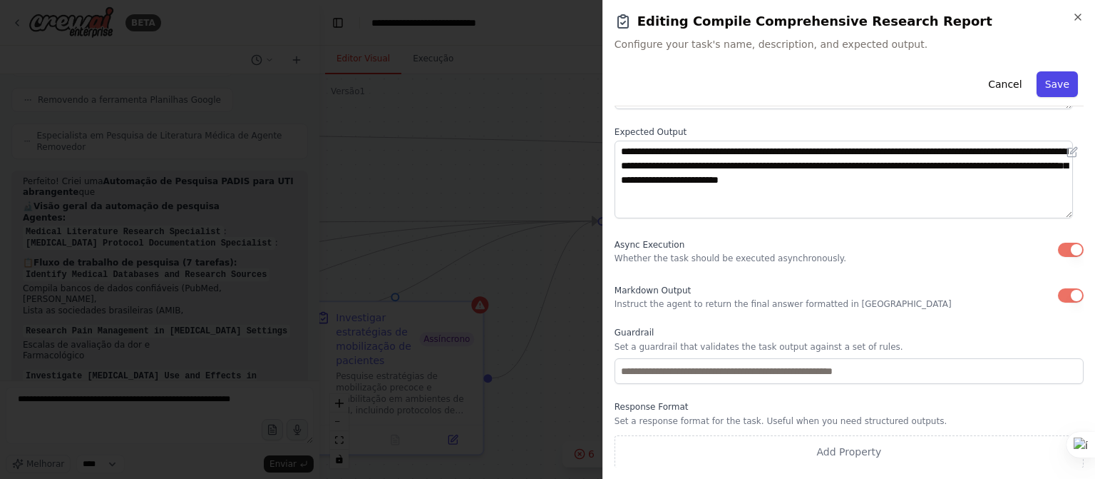
click at [1048, 87] on button "Save" at bounding box center [1057, 84] width 41 height 26
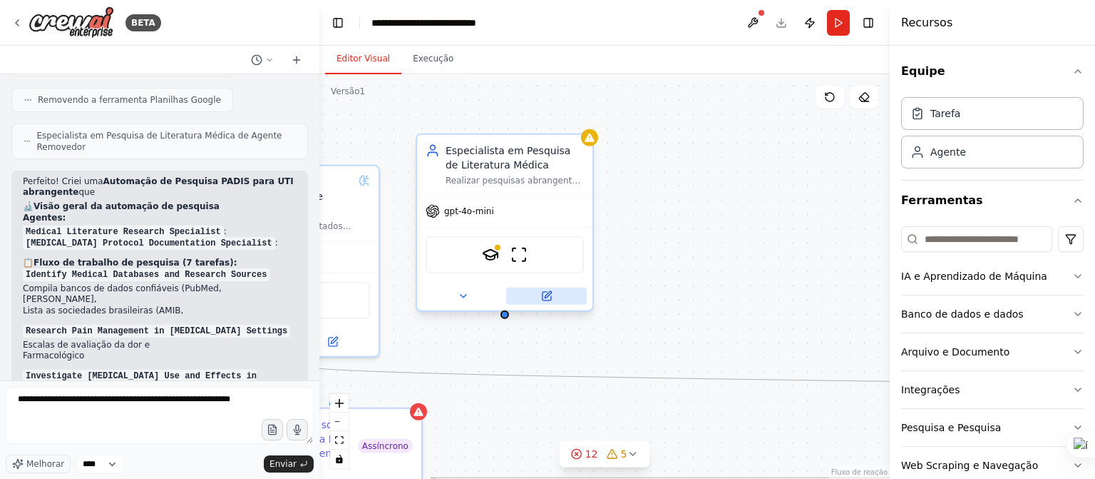
click at [553, 304] on button at bounding box center [546, 295] width 81 height 17
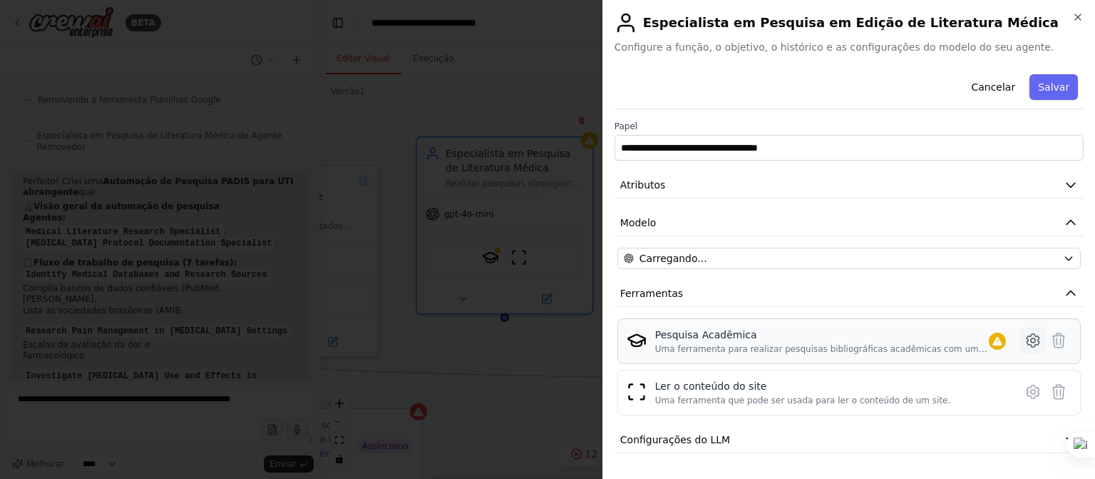
click at [1025, 341] on icon at bounding box center [1033, 340] width 17 height 17
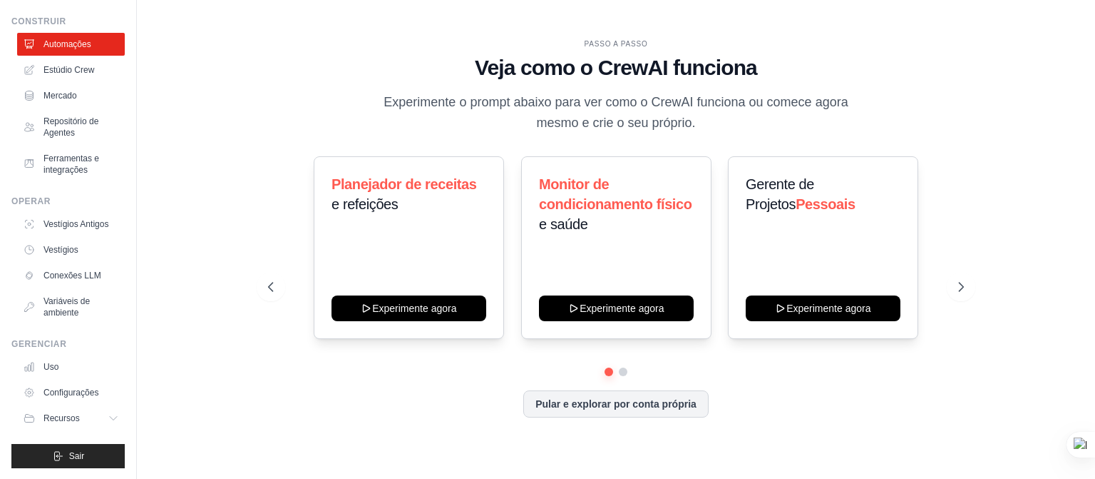
scroll to position [56, 0]
click at [109, 414] on icon at bounding box center [114, 417] width 11 height 11
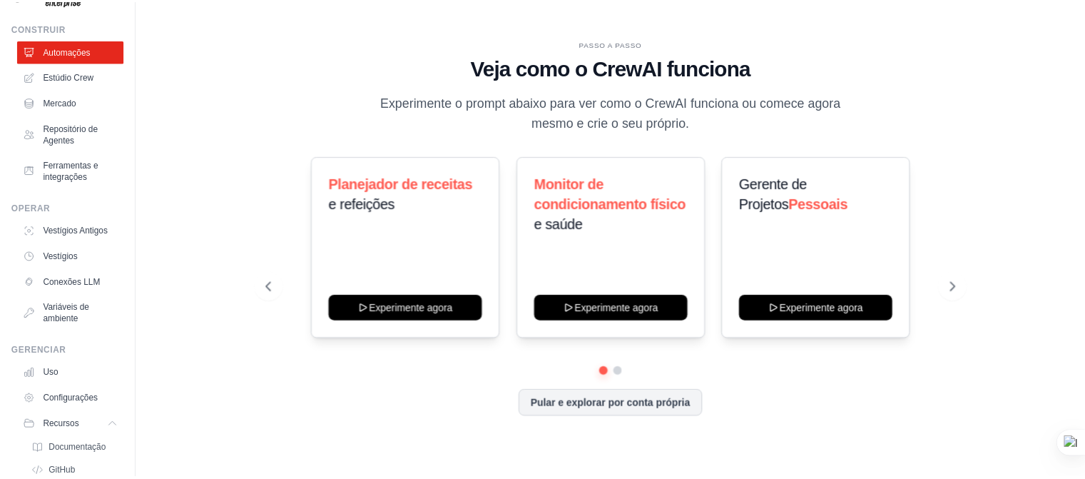
scroll to position [0, 0]
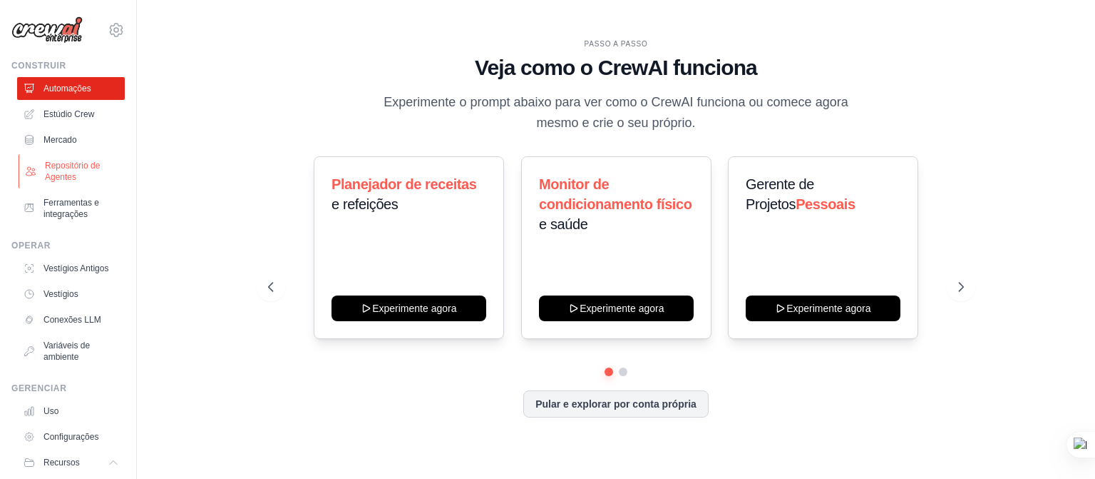
click at [71, 165] on font "Repositório de Agentes" at bounding box center [72, 170] width 55 height 21
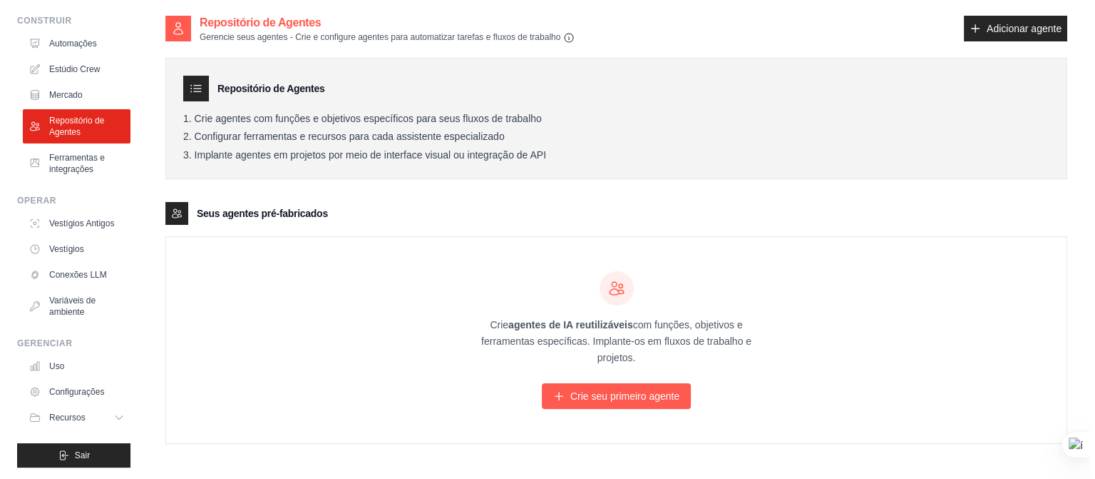
scroll to position [56, 0]
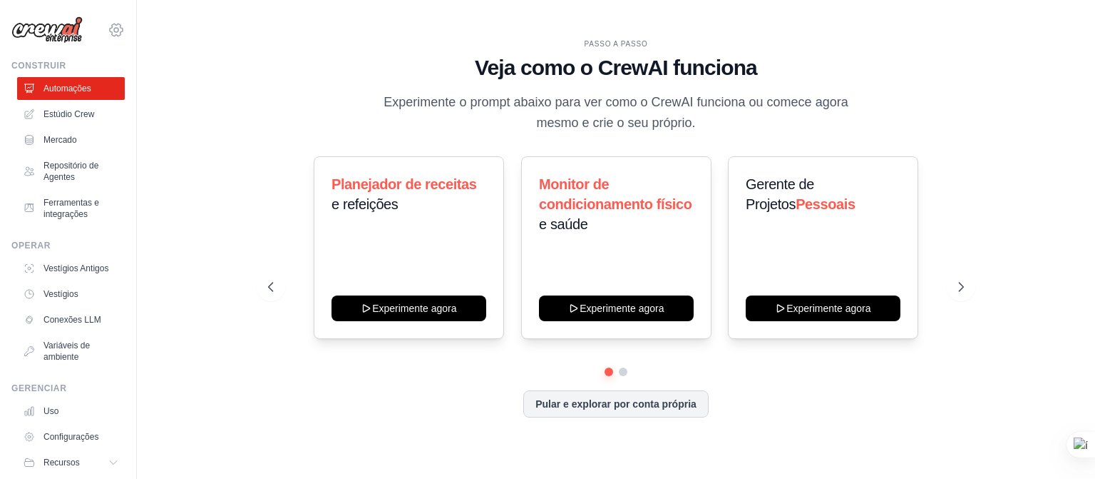
click at [108, 25] on icon at bounding box center [116, 29] width 17 height 17
click at [213, 146] on div "PASSO A PASSO Veja como o CrewAI funciona Experimente o prompt abaixo para ver …" at bounding box center [616, 239] width 913 height 450
